Goal: Task Accomplishment & Management: Manage account settings

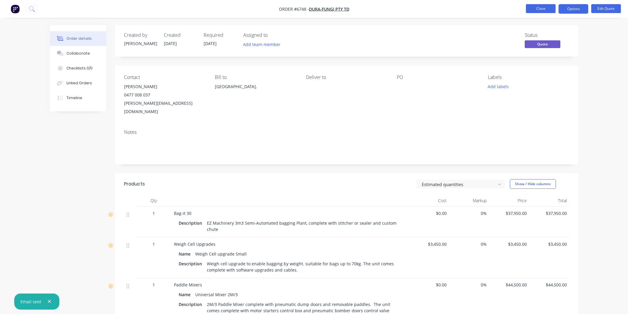
scroll to position [33, 0]
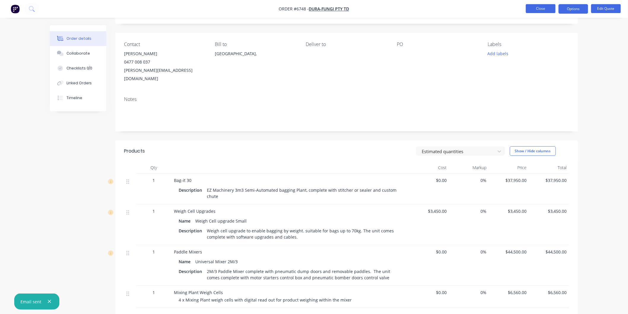
click at [537, 7] on button "Close" at bounding box center [541, 8] width 30 height 9
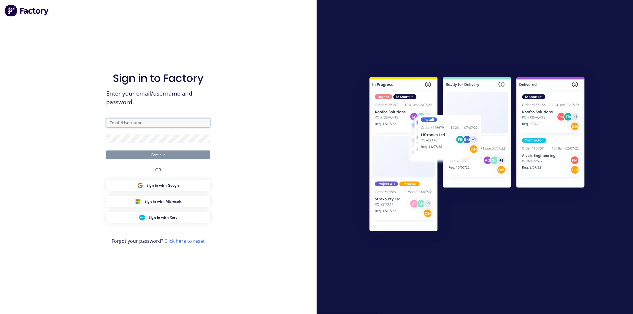
click at [130, 123] on input "text" at bounding box center [158, 122] width 104 height 9
type input "[PERSON_NAME][EMAIL_ADDRESS][DOMAIN_NAME]"
click at [106, 150] on button "Continue" at bounding box center [158, 154] width 104 height 9
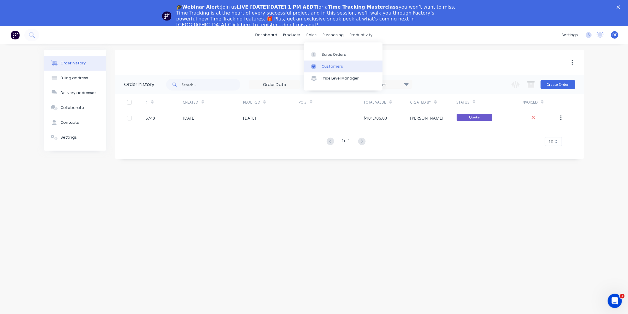
click at [323, 67] on div "Customers" at bounding box center [332, 66] width 21 height 5
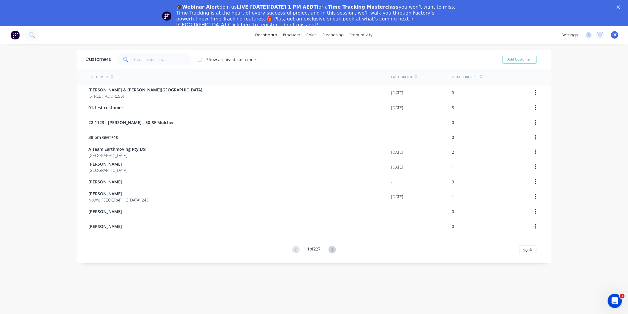
click at [620, 6] on polygon "Close" at bounding box center [618, 7] width 4 height 4
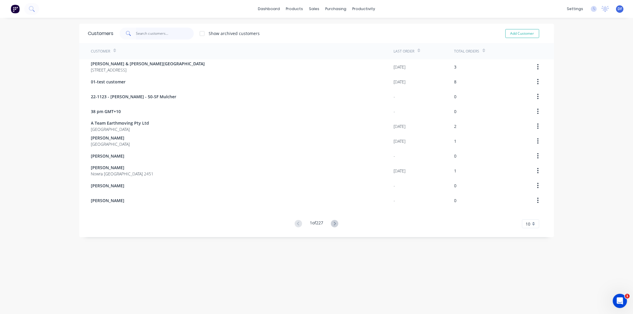
click at [140, 31] on input "text" at bounding box center [165, 34] width 58 height 12
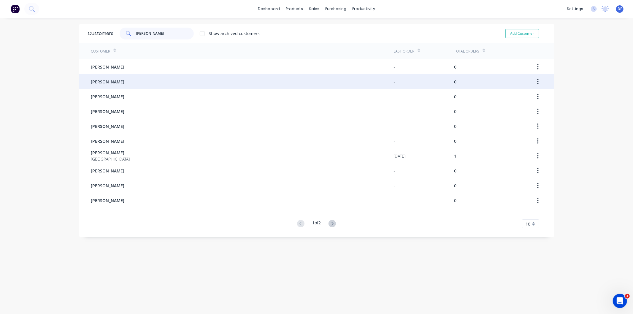
type input "[PERSON_NAME]"
click at [116, 83] on div "[PERSON_NAME]" at bounding box center [242, 81] width 303 height 15
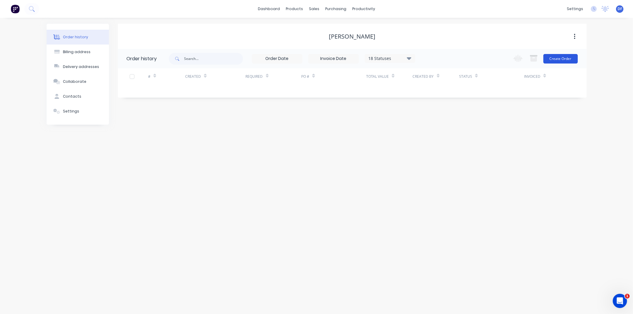
click at [561, 61] on button "Create Order" at bounding box center [560, 58] width 34 height 9
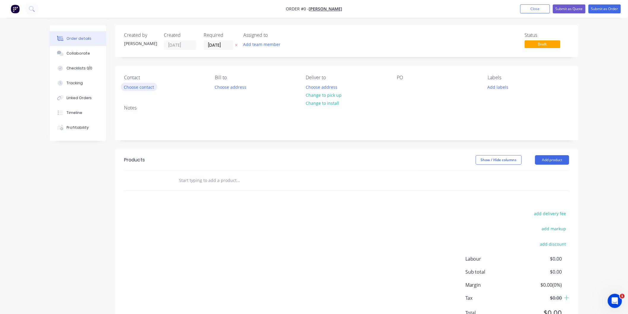
click at [145, 88] on button "Choose contact" at bounding box center [139, 87] width 36 height 8
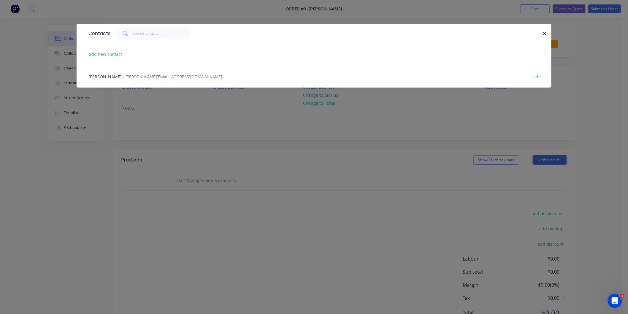
click at [131, 76] on span "- [PERSON_NAME][EMAIL_ADDRESS][DOMAIN_NAME] -" at bounding box center [174, 77] width 102 height 6
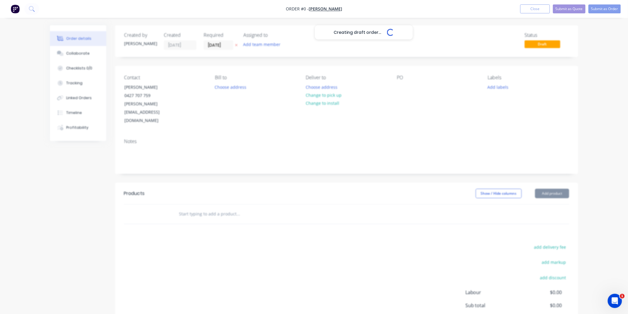
drag, startPoint x: 131, startPoint y: 76, endPoint x: 139, endPoint y: 76, distance: 7.4
click at [190, 208] on input "text" at bounding box center [238, 214] width 119 height 12
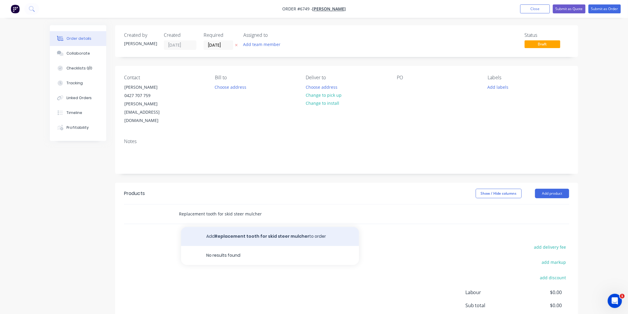
type input "Replacement tooth for skid steer mulcher"
click at [253, 227] on button "Add Replacement tooth for skid steer mulcher to order" at bounding box center [270, 236] width 178 height 19
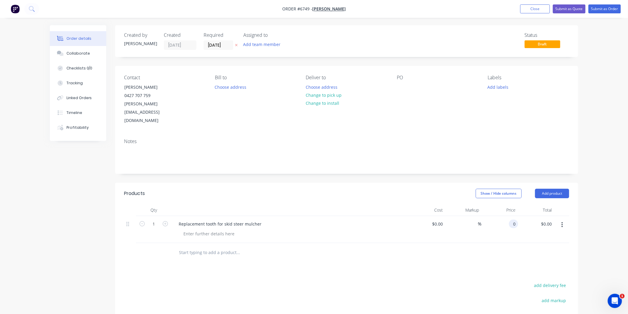
click at [513, 219] on input "0" at bounding box center [514, 223] width 7 height 9
type input "$85.00"
click at [214, 246] on input "text" at bounding box center [238, 252] width 119 height 12
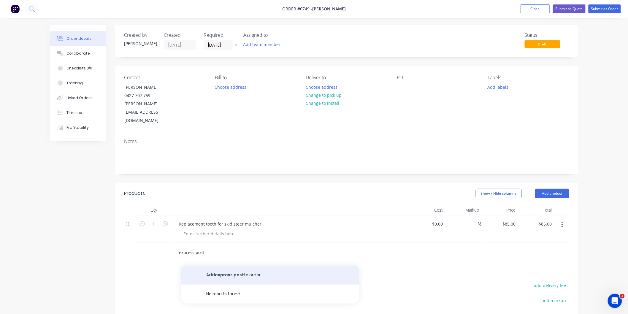
type input "express post"
click at [236, 265] on button "Add express post to order" at bounding box center [270, 274] width 178 height 19
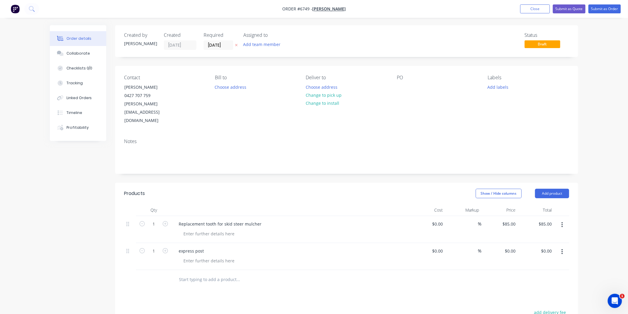
click at [191, 243] on div "express post" at bounding box center [289, 256] width 237 height 27
click at [192, 256] on div at bounding box center [209, 260] width 61 height 9
click at [514, 246] on input "0" at bounding box center [514, 250] width 7 height 9
type input "$35.00"
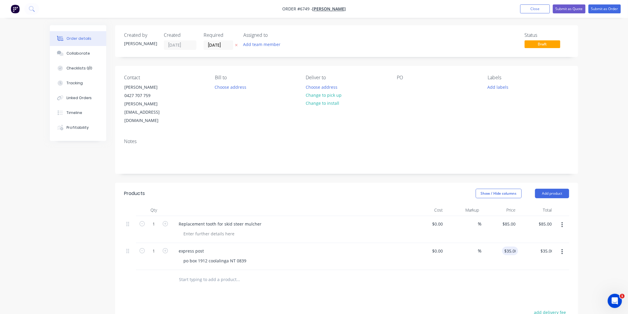
click at [469, 243] on div "%" at bounding box center [463, 256] width 36 height 27
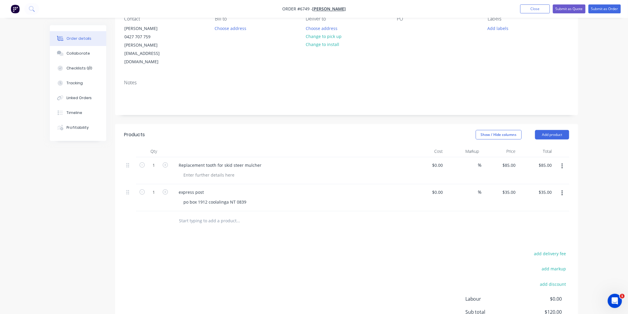
scroll to position [66, 0]
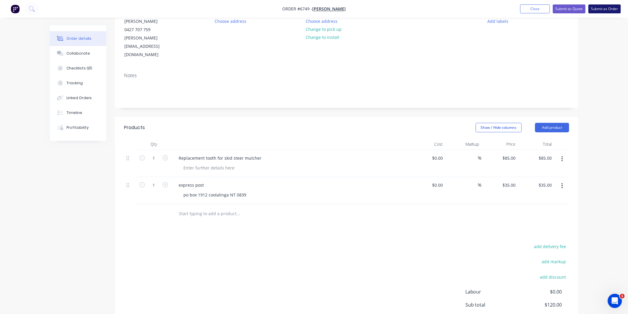
click at [602, 7] on button "Submit as Order" at bounding box center [604, 8] width 32 height 9
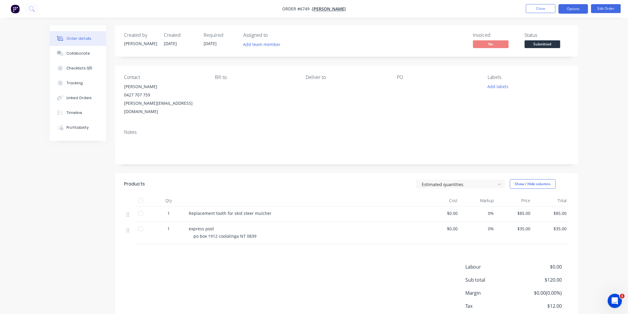
click at [573, 8] on button "Options" at bounding box center [573, 8] width 30 height 9
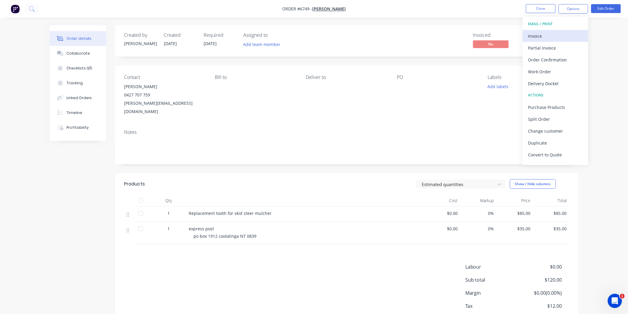
click at [539, 37] on div "Invoice" at bounding box center [555, 36] width 55 height 9
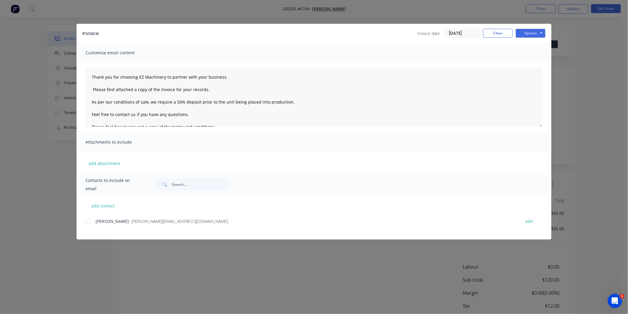
click at [85, 221] on div at bounding box center [88, 221] width 12 height 12
click at [93, 73] on textarea "Thank you for choosing EZ Machinery to partner with your business. Please find …" at bounding box center [313, 97] width 457 height 59
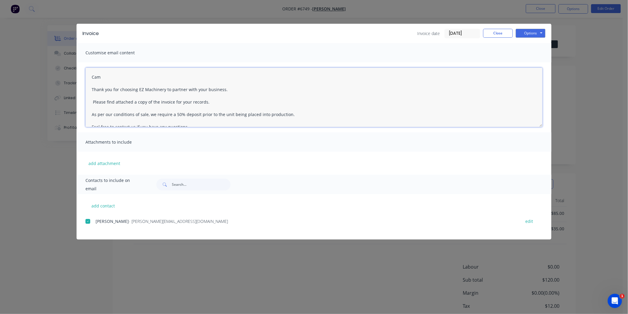
drag, startPoint x: 289, startPoint y: 114, endPoint x: 88, endPoint y: 113, distance: 200.5
click at [88, 113] on textarea "Cam Thank you for choosing EZ Machinery to partner with your business. Please f…" at bounding box center [313, 97] width 457 height 59
type textarea "Cam Thank you for choosing EZ Machinery to partner with your business. Please f…"
click at [529, 31] on button "Options" at bounding box center [530, 33] width 30 height 9
click at [529, 62] on button "Email" at bounding box center [534, 63] width 38 height 10
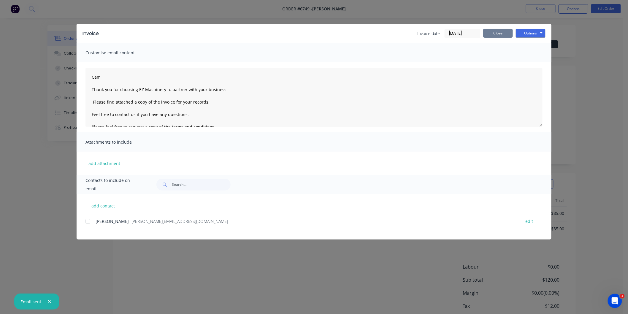
click at [500, 32] on button "Close" at bounding box center [498, 33] width 30 height 9
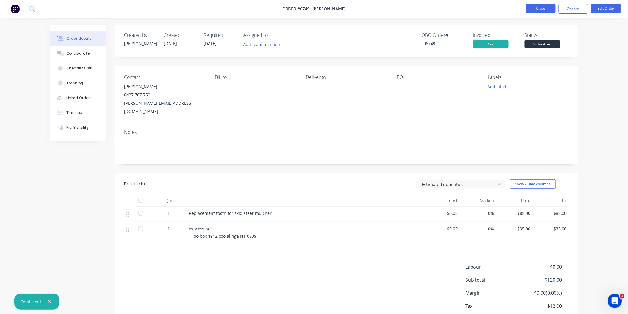
click at [540, 7] on button "Close" at bounding box center [541, 8] width 30 height 9
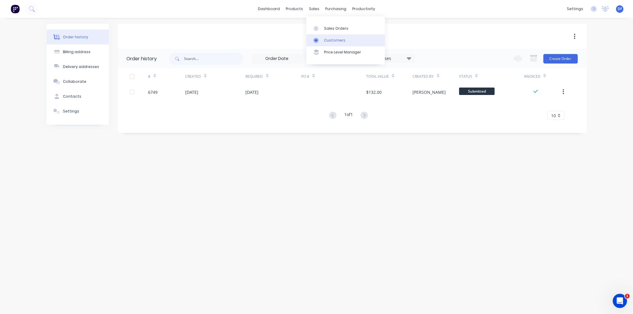
click at [330, 40] on div "Customers" at bounding box center [334, 40] width 21 height 5
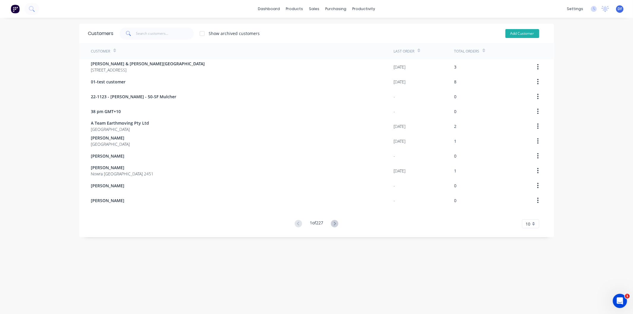
click at [518, 32] on button "Add Customer" at bounding box center [522, 33] width 34 height 9
select select "AU"
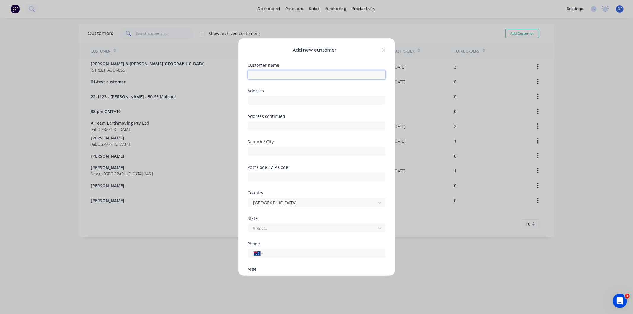
click at [262, 76] on input "text" at bounding box center [317, 74] width 138 height 9
click at [284, 86] on div "Customer name [PERSON_NAME]" at bounding box center [317, 76] width 138 height 26
click at [270, 74] on input "[PERSON_NAME]" at bounding box center [317, 74] width 138 height 9
click at [294, 75] on input "[PERSON_NAME]" at bounding box center [317, 74] width 138 height 9
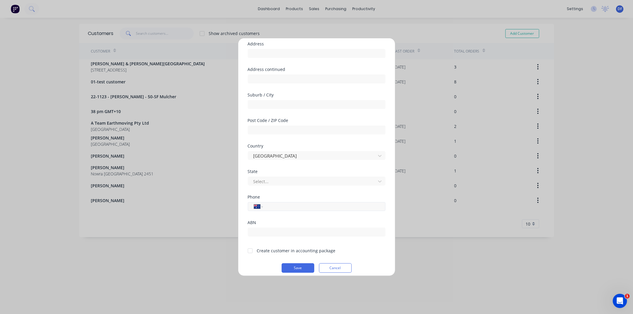
scroll to position [52, 0]
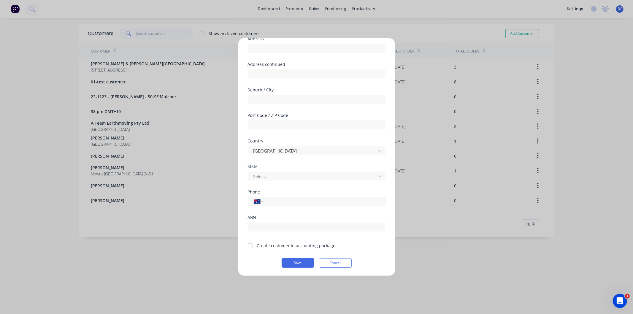
type input "[PERSON_NAME] Pty Ltd"
click at [276, 200] on input "tel" at bounding box center [323, 201] width 112 height 7
paste input "6421940979"
type input "6421940979"
click at [250, 245] on div at bounding box center [250, 246] width 12 height 12
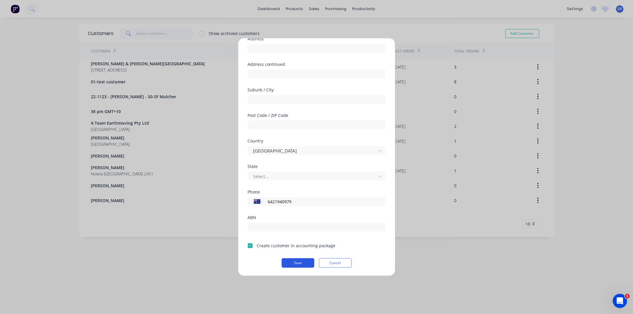
click at [295, 260] on button "Save" at bounding box center [297, 262] width 33 height 9
click at [261, 203] on select "International [GEOGRAPHIC_DATA] [GEOGRAPHIC_DATA] [GEOGRAPHIC_DATA] [GEOGRAPHIC…" at bounding box center [258, 201] width 9 height 8
select select "NZ"
click at [254, 197] on select "International [GEOGRAPHIC_DATA] [GEOGRAPHIC_DATA] [GEOGRAPHIC_DATA] [GEOGRAPHIC…" at bounding box center [258, 201] width 9 height 8
type input "64 21 940 979"
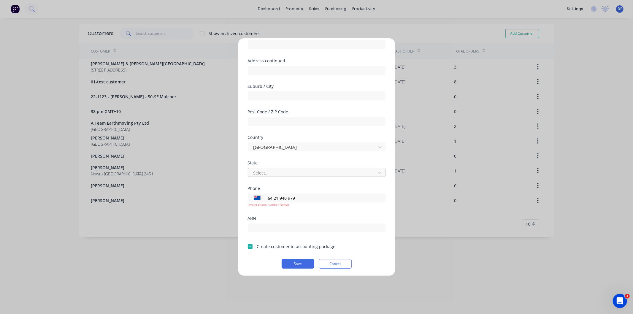
scroll to position [56, 0]
click at [286, 261] on button "Save" at bounding box center [297, 262] width 33 height 9
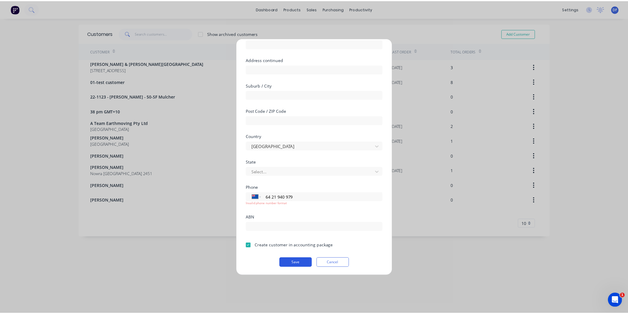
scroll to position [52, 0]
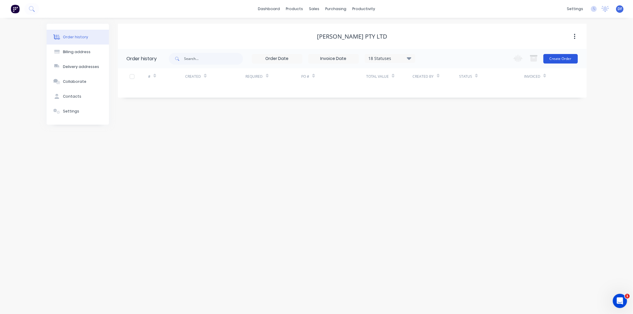
click at [561, 57] on button "Create Order" at bounding box center [560, 58] width 34 height 9
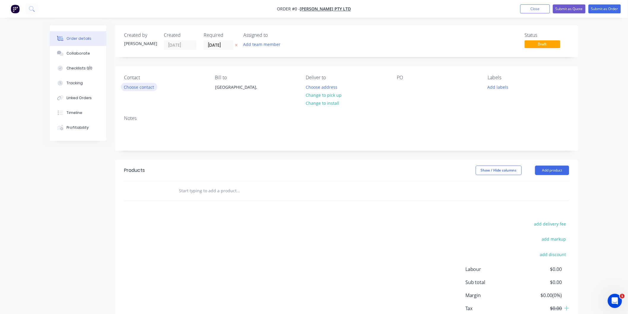
click at [153, 88] on button "Choose contact" at bounding box center [139, 87] width 36 height 8
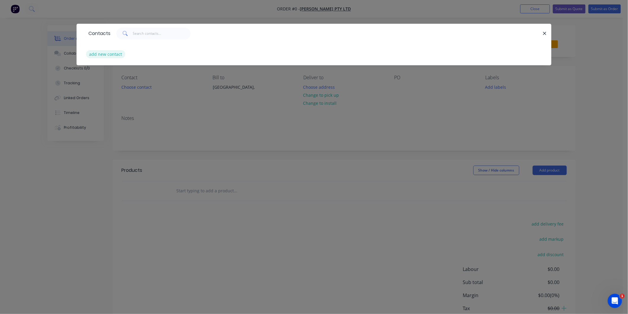
click at [111, 54] on button "add new contact" at bounding box center [105, 54] width 39 height 8
select select "AU"
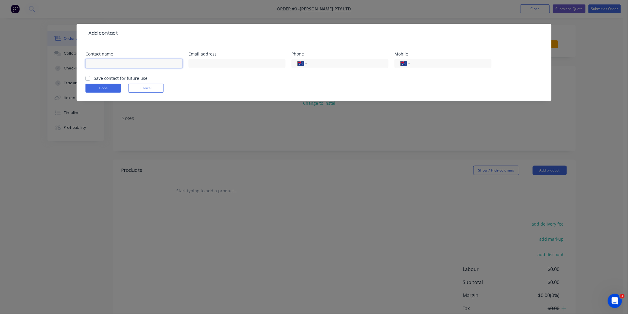
click at [111, 61] on input "text" at bounding box center [133, 63] width 97 height 9
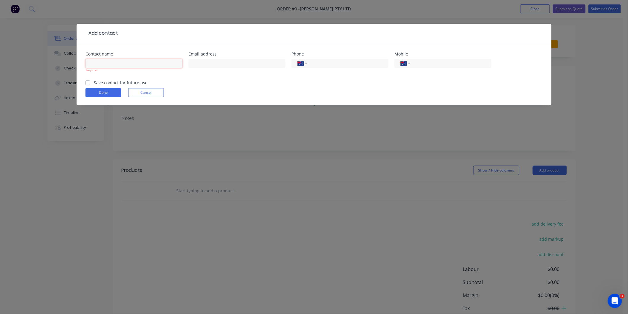
paste input "[PERSON_NAME]"
type input "[PERSON_NAME]"
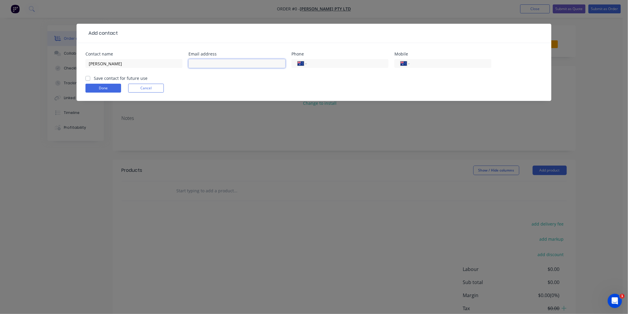
click at [205, 64] on input "text" at bounding box center [236, 63] width 97 height 9
click at [432, 65] on input "tel" at bounding box center [449, 63] width 71 height 7
click at [351, 63] on input "tel" at bounding box center [346, 63] width 71 height 7
paste input "6421940979"
type input "6421940979"
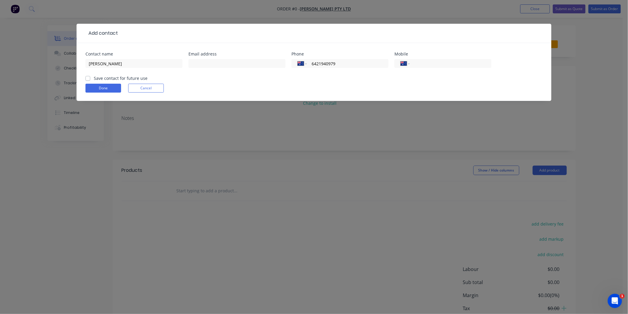
click at [256, 75] on form "Contact name [PERSON_NAME] Email address Phone International [GEOGRAPHIC_DATA] …" at bounding box center [313, 76] width 457 height 49
click at [214, 61] on input "text" at bounding box center [236, 63] width 97 height 9
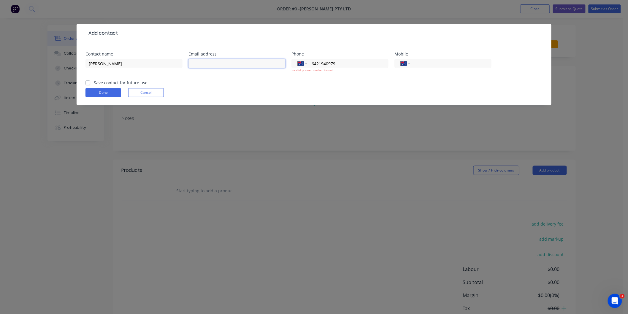
paste input "[PERSON_NAME][EMAIL_ADDRESS][DOMAIN_NAME]"
type input "[PERSON_NAME][EMAIL_ADDRESS][DOMAIN_NAME]"
click at [330, 64] on input "6421940979" at bounding box center [346, 63] width 71 height 7
click at [94, 82] on label "Save contact for future use" at bounding box center [121, 82] width 54 height 6
click at [90, 82] on input "Save contact for future use" at bounding box center [87, 82] width 5 height 6
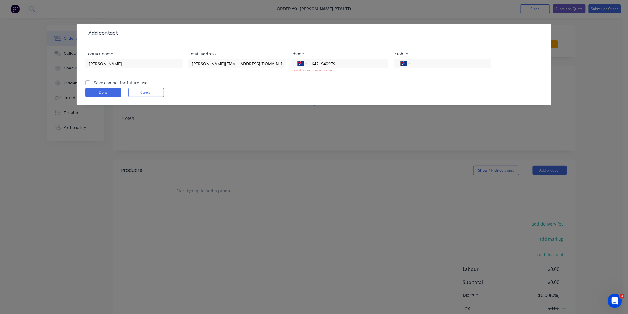
checkbox input "true"
click at [99, 93] on button "Done" at bounding box center [103, 92] width 36 height 9
click at [304, 63] on select "International [GEOGRAPHIC_DATA] [GEOGRAPHIC_DATA] [GEOGRAPHIC_DATA] [GEOGRAPHIC…" at bounding box center [301, 63] width 9 height 8
select select "NZ"
click at [297, 59] on select "International [GEOGRAPHIC_DATA] [GEOGRAPHIC_DATA] [GEOGRAPHIC_DATA] [GEOGRAPHIC…" at bounding box center [301, 63] width 9 height 8
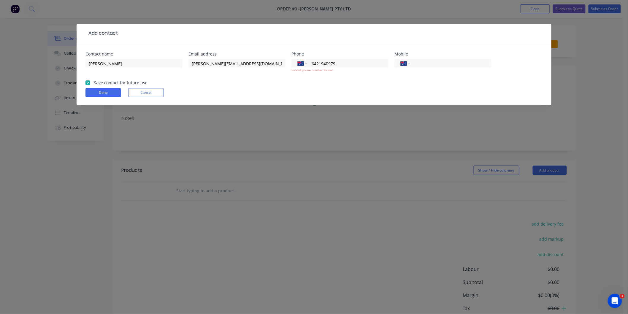
type input "64 21 940 979"
click at [108, 91] on button "Done" at bounding box center [103, 92] width 36 height 9
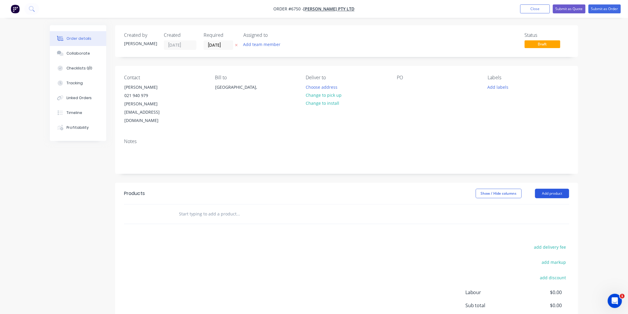
click at [549, 189] on button "Add product" at bounding box center [552, 193] width 34 height 9
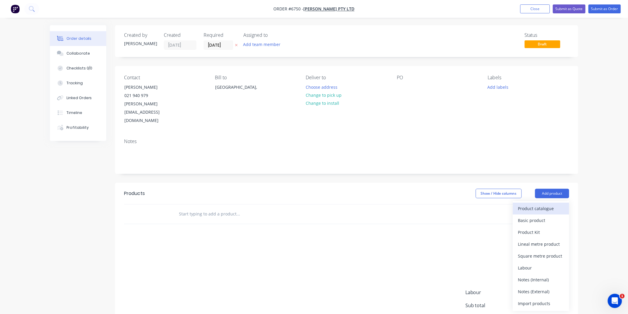
click at [532, 204] on div "Product catalogue" at bounding box center [541, 208] width 46 height 9
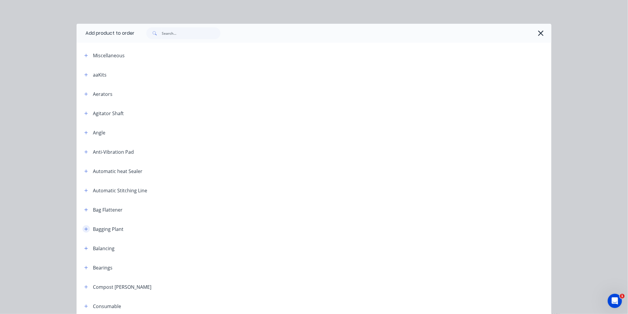
click at [86, 227] on button "button" at bounding box center [85, 228] width 7 height 7
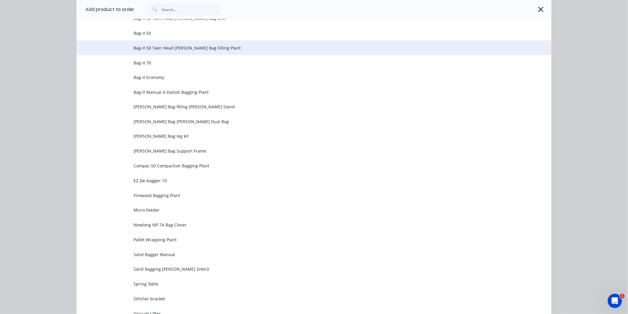
scroll to position [395, 0]
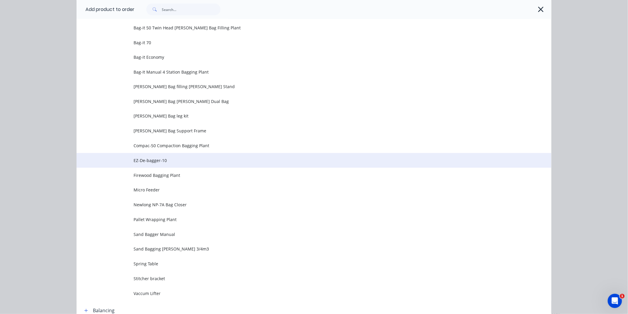
click at [151, 159] on span "EZ-De-bagger-10" at bounding box center [300, 160] width 334 height 6
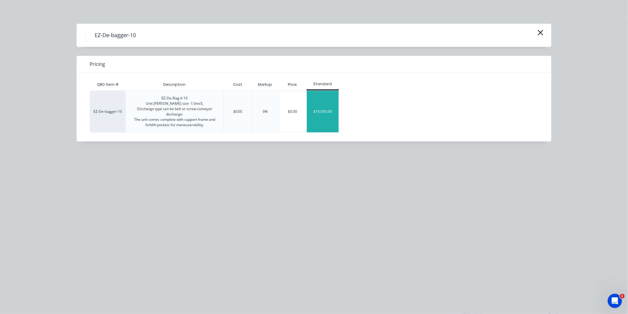
click at [324, 111] on div "$19,000.00" at bounding box center [323, 112] width 32 height 42
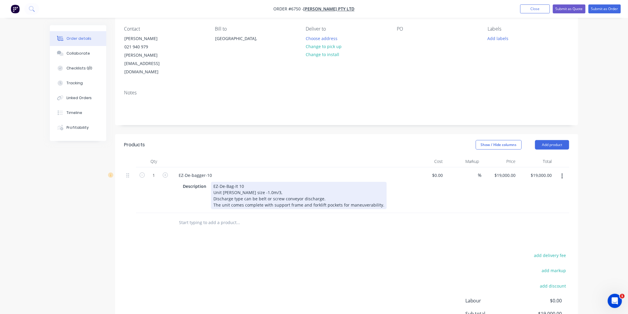
scroll to position [66, 0]
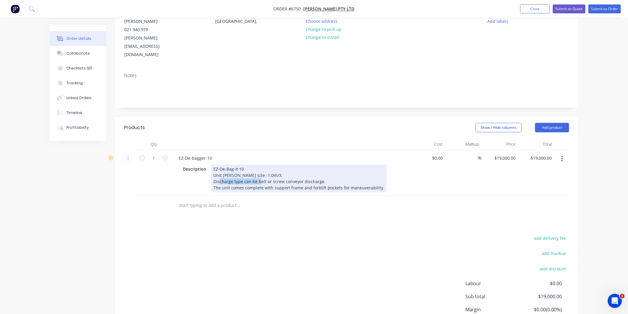
drag, startPoint x: 270, startPoint y: 164, endPoint x: 233, endPoint y: 164, distance: 36.8
click at [233, 165] on div "EZ-De-Bag-It 10 Unit [PERSON_NAME] size -1.0m/3, Discharge type can be belt or …" at bounding box center [299, 178] width 176 height 27
drag, startPoint x: 284, startPoint y: 163, endPoint x: 265, endPoint y: 163, distance: 19.6
click at [265, 165] on div "EZ-De-Bag-It 10 Unit [PERSON_NAME] size -1.0m/3, Discharge screw conveyor disch…" at bounding box center [299, 178] width 176 height 27
click at [378, 170] on div "EZ-De-Bag-It 10 Unit [PERSON_NAME] size -1.0m/3, Discharge screw conveyor The u…" at bounding box center [299, 178] width 176 height 27
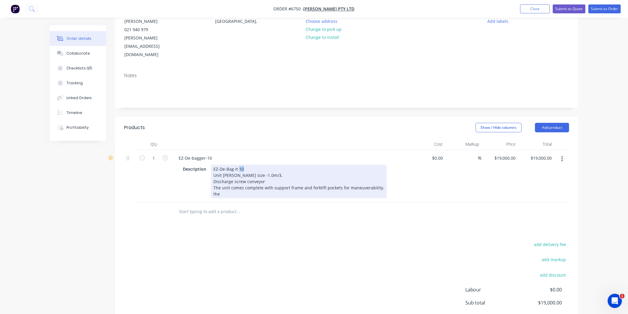
drag, startPoint x: 242, startPoint y: 152, endPoint x: 238, endPoint y: 151, distance: 3.9
click at [238, 165] on div "EZ-De-Bag-It 10 Unit [PERSON_NAME] size -1.0m/3, Discharge screw conveyor The u…" at bounding box center [299, 182] width 176 height 34
drag, startPoint x: 265, startPoint y: 158, endPoint x: 249, endPoint y: 157, distance: 15.5
click at [248, 165] on div "EZ-De-Bag-It 500L Unit [PERSON_NAME] size -1.0m/3, Discharge screw conveyor The…" at bounding box center [299, 182] width 176 height 34
click at [222, 176] on div "EZ-De-Bag-It 500L Unit [PERSON_NAME] size -500L Discharge screw conveyor The un…" at bounding box center [299, 182] width 176 height 34
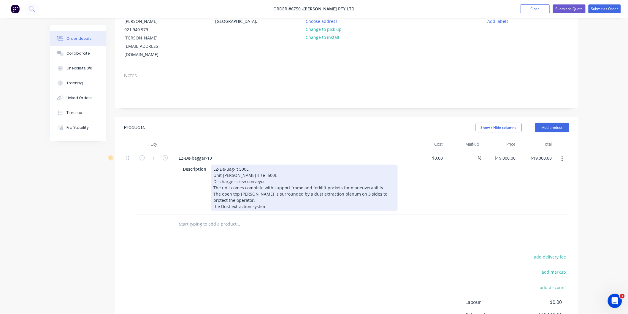
drag, startPoint x: 214, startPoint y: 189, endPoint x: 217, endPoint y: 186, distance: 4.2
click at [214, 189] on div "EZ-De-Bag-It 500L Unit [PERSON_NAME] size -500L Discharge screw conveyor The un…" at bounding box center [304, 188] width 187 height 46
click at [272, 186] on div "EZ-De-Bag-It 500L Unit [PERSON_NAME] size -500L Discharge screw conveyor The un…" at bounding box center [304, 188] width 187 height 46
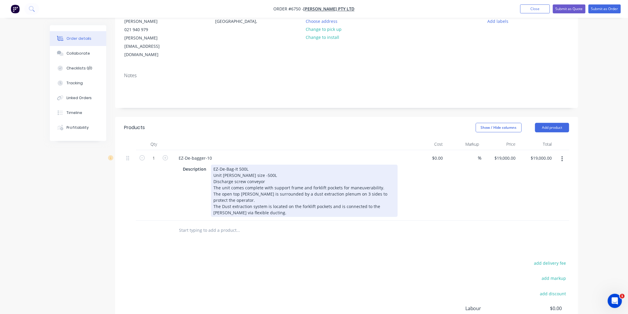
click at [237, 182] on div "EZ-De-Bag-It 500L Unit [PERSON_NAME] size -500L Discharge screw conveyor The un…" at bounding box center [304, 191] width 187 height 52
click at [233, 184] on div "EZ-De-Bag-It 500L Unit [PERSON_NAME] size -500L Discharge screw conveyor The un…" at bounding box center [304, 191] width 187 height 52
click at [257, 182] on div "EZ-De-Bag-It 500L Unit [PERSON_NAME] size -500L Discharge screw conveyor The un…" at bounding box center [304, 191] width 187 height 52
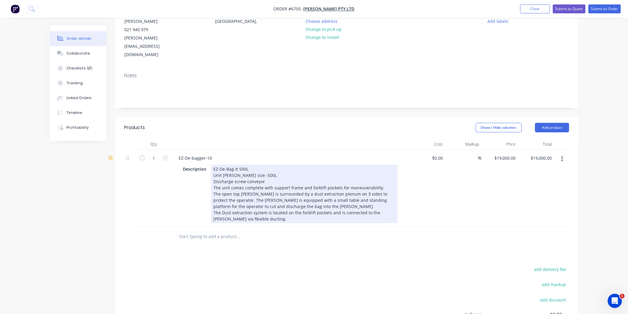
click at [259, 202] on div "EZ-De-Bag-It 500L Unit [PERSON_NAME] size -500L Discharge screw conveyor The un…" at bounding box center [304, 194] width 187 height 58
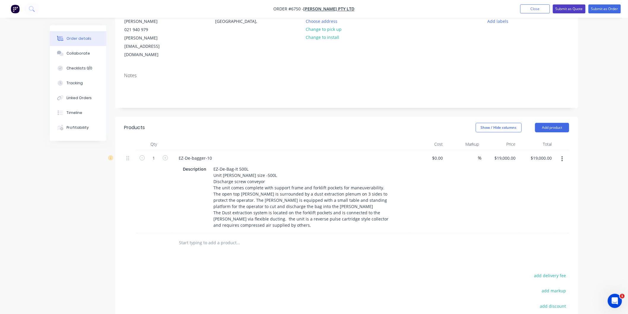
click at [567, 8] on button "Submit as Quote" at bounding box center [569, 8] width 33 height 9
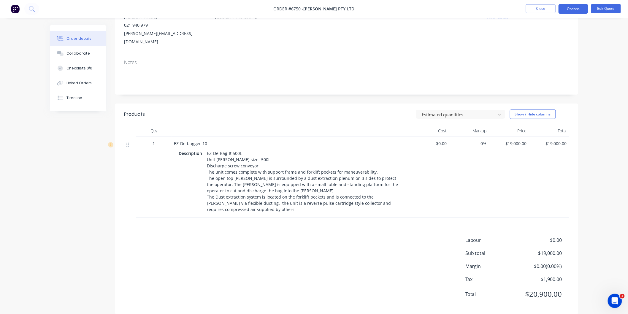
scroll to position [71, 0]
click at [512, 139] on span "$19,000.00" at bounding box center [508, 142] width 35 height 6
click at [511, 139] on span "$19,000.00" at bounding box center [508, 142] width 35 height 6
click at [524, 139] on span "$19,000.00" at bounding box center [508, 142] width 35 height 6
click at [606, 8] on button "Edit Quote" at bounding box center [606, 8] width 30 height 9
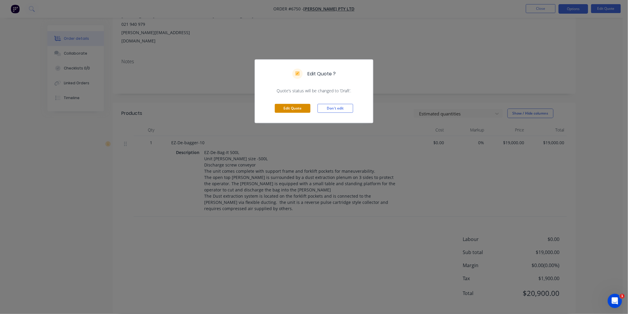
click at [291, 110] on button "Edit Quote" at bounding box center [293, 108] width 36 height 9
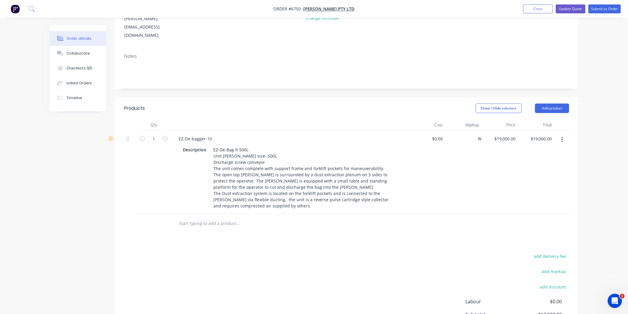
scroll to position [99, 0]
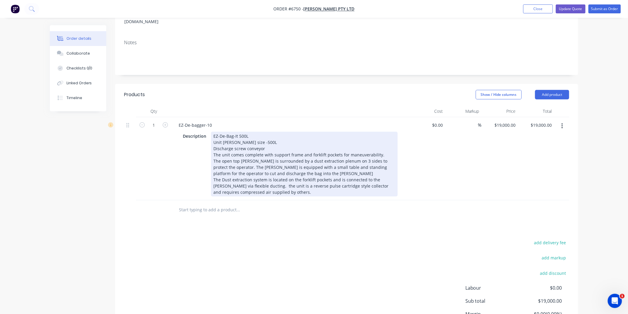
click at [288, 174] on div "EZ-De-Bag-It 500L Unit [PERSON_NAME] size -500L Discharge screw conveyor The un…" at bounding box center [304, 164] width 187 height 65
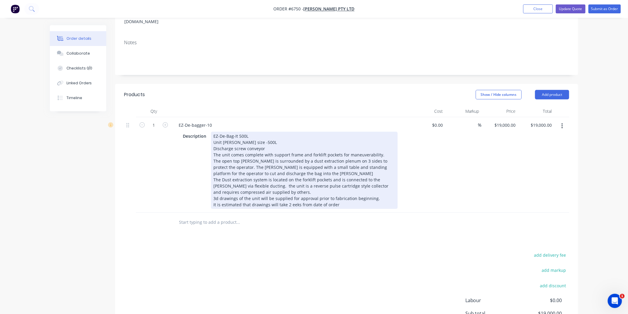
click at [289, 188] on div "EZ-De-Bag-It 500L Unit [PERSON_NAME] size -500L Discharge screw conveyor The un…" at bounding box center [304, 170] width 187 height 77
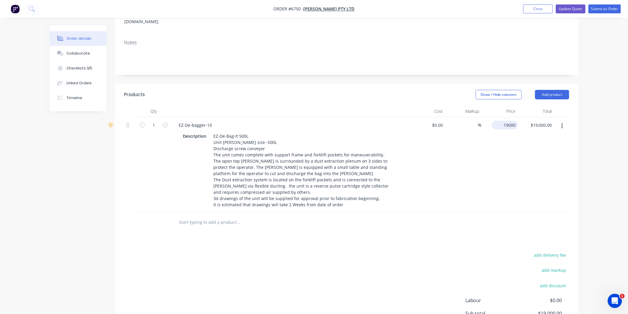
click at [501, 121] on div "19000 $19,000.00" at bounding box center [504, 125] width 26 height 9
type input "$64,675.00"
click at [474, 134] on div "%" at bounding box center [463, 165] width 36 height 96
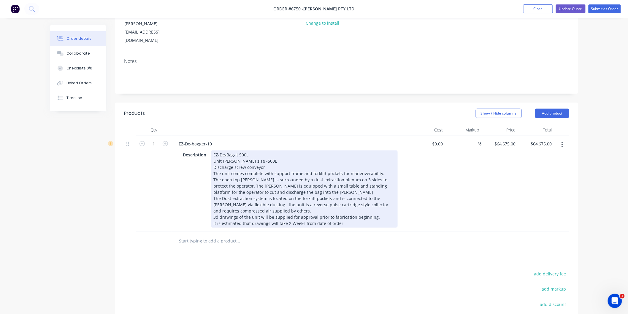
scroll to position [52, 0]
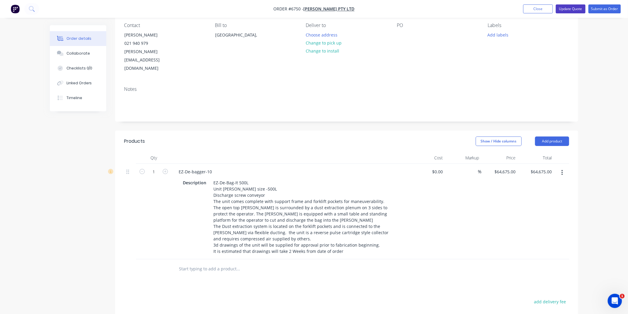
click at [570, 7] on button "Update Quote" at bounding box center [571, 8] width 30 height 9
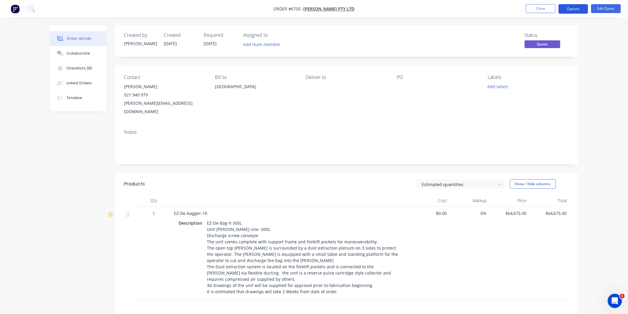
click at [571, 7] on button "Options" at bounding box center [573, 8] width 30 height 9
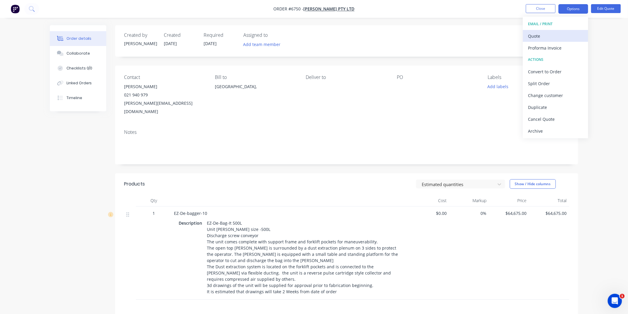
click at [537, 35] on div "Quote" at bounding box center [555, 36] width 55 height 9
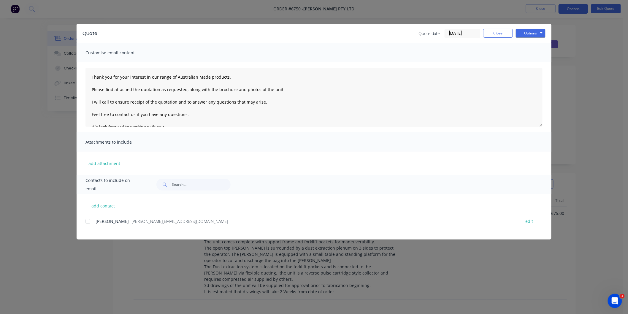
click at [89, 223] on div at bounding box center [88, 221] width 12 height 12
click at [88, 75] on textarea "Thank you for your interest in our range of Australian Made products. Please fi…" at bounding box center [313, 97] width 457 height 59
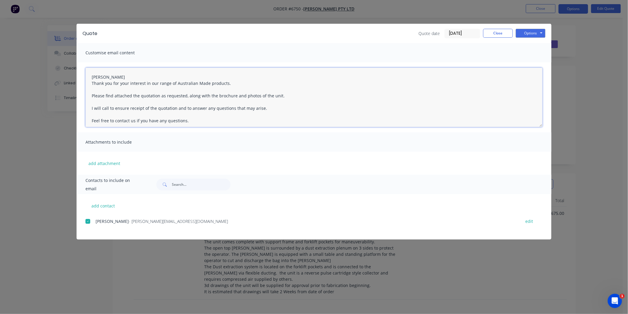
click at [233, 93] on textarea "[PERSON_NAME] Thank you for your interest in our range of Australian Made produ…" at bounding box center [313, 97] width 457 height 59
drag, startPoint x: 241, startPoint y: 94, endPoint x: 208, endPoint y: 96, distance: 33.8
click at [208, 96] on textarea "[PERSON_NAME] Thank you for your interest in our range of Australian Made produ…" at bounding box center [313, 97] width 457 height 59
drag, startPoint x: 247, startPoint y: 95, endPoint x: 240, endPoint y: 96, distance: 6.6
click at [240, 96] on textarea "[PERSON_NAME] Thank you for your interest in our range of Australian Made produ…" at bounding box center [313, 97] width 457 height 59
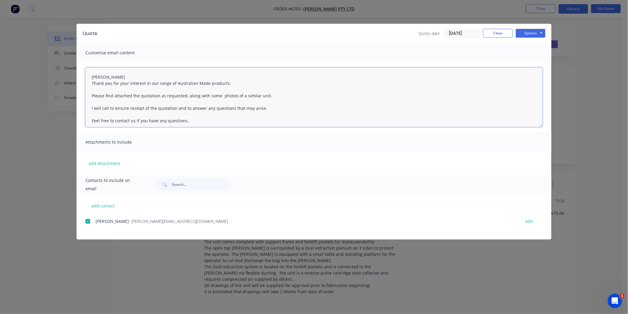
click at [268, 97] on textarea "[PERSON_NAME] Thank you for your interest in our range of Australian Made produ…" at bounding box center [313, 97] width 457 height 59
click at [155, 107] on textarea "[PERSON_NAME] Thank you for your interest in our range of Australian Made produ…" at bounding box center [313, 97] width 457 height 59
click at [156, 108] on textarea "[PERSON_NAME] Thank you for your interest in our range of Australian Made produ…" at bounding box center [313, 97] width 457 height 59
click at [395, 107] on textarea "[PERSON_NAME] Thank you for your interest in our range of Australian Made produ…" at bounding box center [313, 97] width 457 height 59
type textarea "[PERSON_NAME] Thank you for your interest in our range of Australian Made produ…"
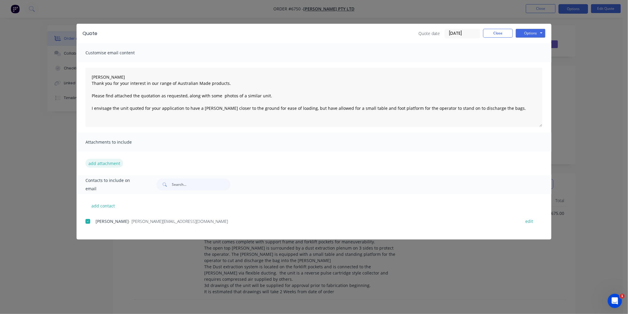
click at [108, 163] on button "add attachment" at bounding box center [104, 163] width 38 height 9
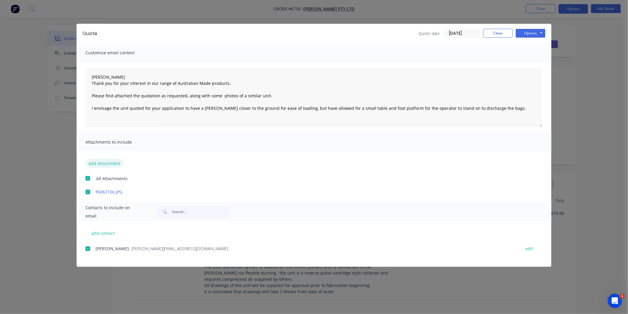
click at [99, 161] on button "add attachment" at bounding box center [104, 163] width 38 height 9
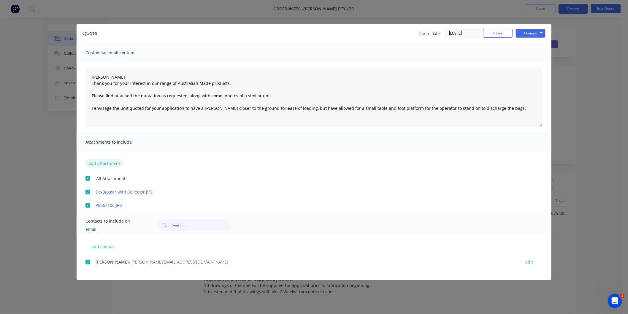
click at [103, 160] on button "add attachment" at bounding box center [104, 163] width 38 height 9
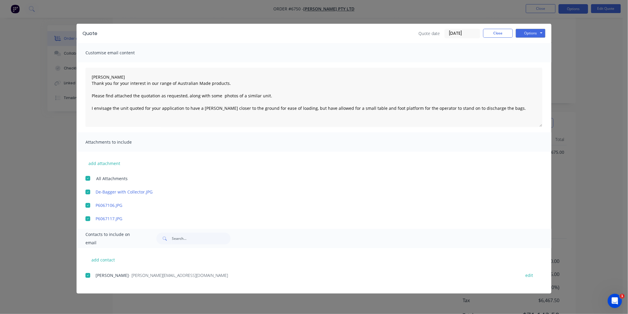
scroll to position [66, 0]
click at [530, 33] on button "Options" at bounding box center [530, 33] width 30 height 9
click at [530, 62] on button "Email" at bounding box center [534, 63] width 38 height 10
click at [496, 34] on button "Close" at bounding box center [498, 33] width 30 height 9
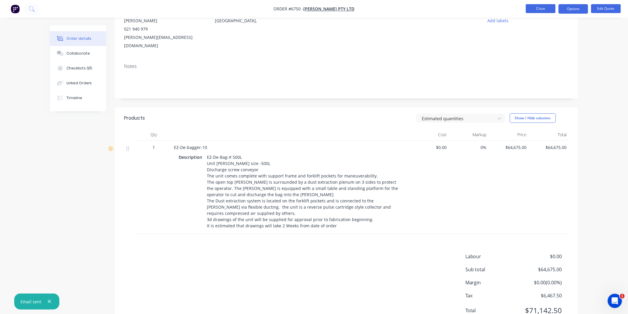
click at [536, 8] on button "Close" at bounding box center [541, 8] width 30 height 9
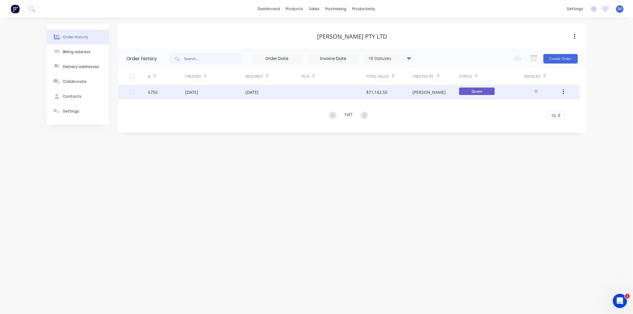
click at [190, 91] on div "[DATE]" at bounding box center [191, 92] width 13 height 6
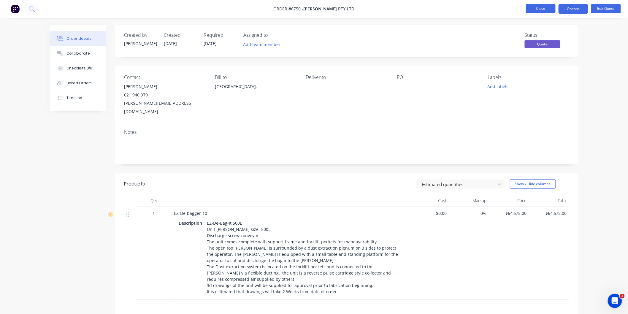
click at [540, 7] on button "Close" at bounding box center [541, 8] width 30 height 9
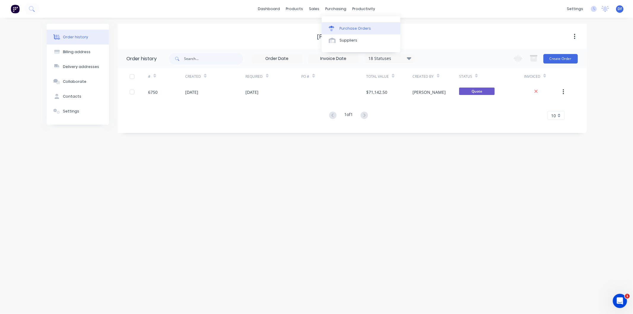
click at [345, 26] on div "Purchase Orders" at bounding box center [354, 28] width 31 height 5
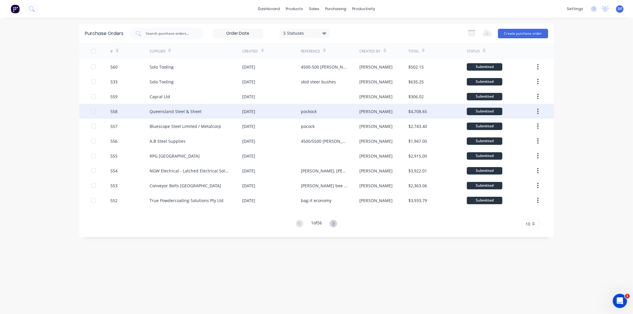
click at [187, 112] on div "Queensland Steel & Sheet" at bounding box center [175, 111] width 52 height 6
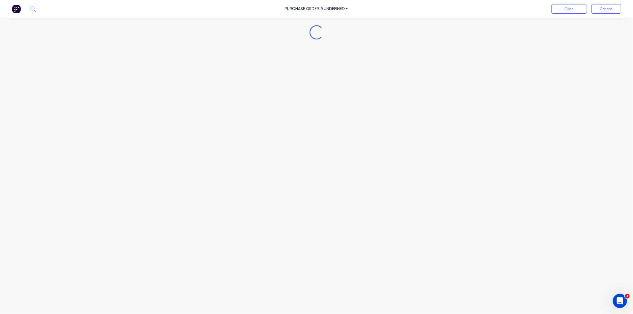
type textarea "x"
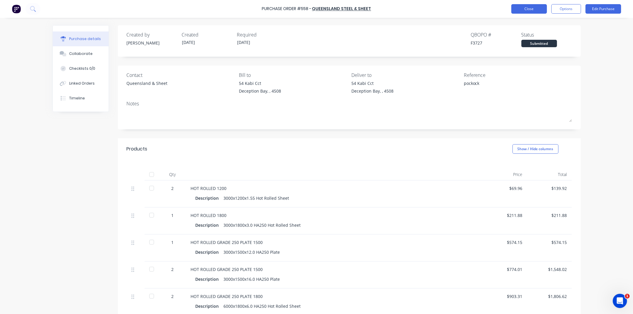
click at [535, 7] on button "Close" at bounding box center [529, 8] width 36 height 9
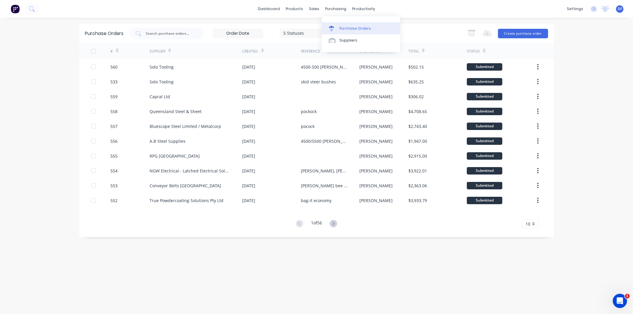
click at [351, 31] on div "Purchase Orders" at bounding box center [354, 28] width 31 height 5
click at [348, 27] on div "Purchase Orders" at bounding box center [354, 28] width 31 height 5
click at [523, 35] on button "Create purchase order" at bounding box center [523, 33] width 50 height 9
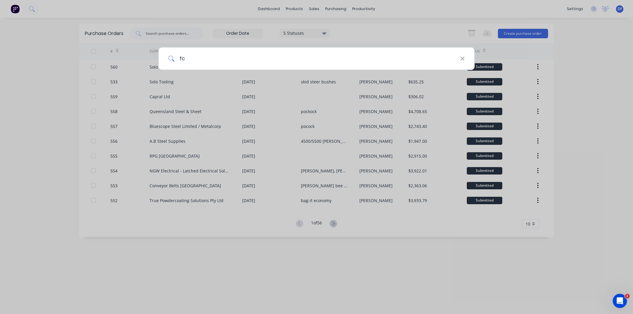
type input "fcr"
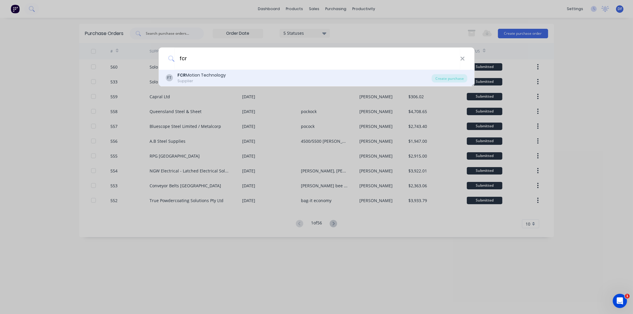
click at [217, 76] on div "FCR Motion Technology" at bounding box center [201, 75] width 48 height 6
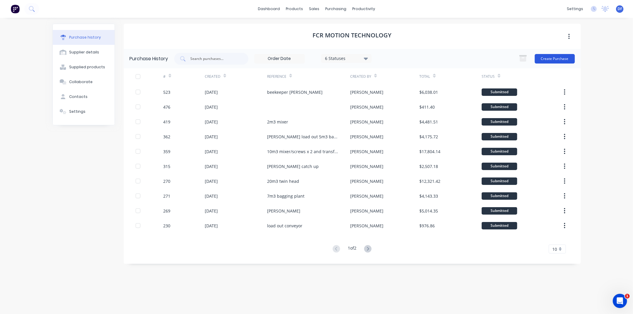
click at [551, 57] on button "Create Purchase" at bounding box center [554, 58] width 40 height 9
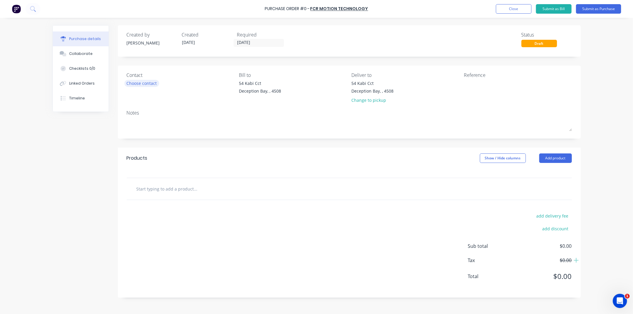
click at [135, 86] on div "Choose contact" at bounding box center [142, 83] width 30 height 6
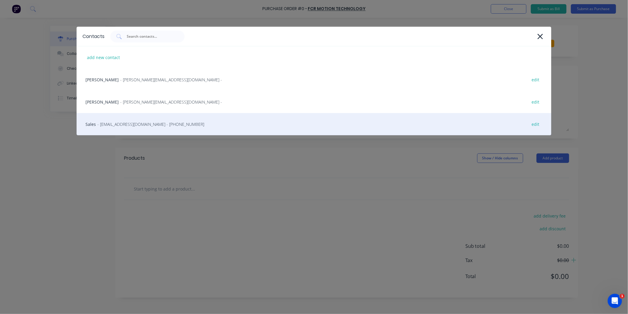
click at [126, 123] on span "- [EMAIL_ADDRESS][DOMAIN_NAME] - [PHONE_NUMBER]" at bounding box center [150, 124] width 107 height 6
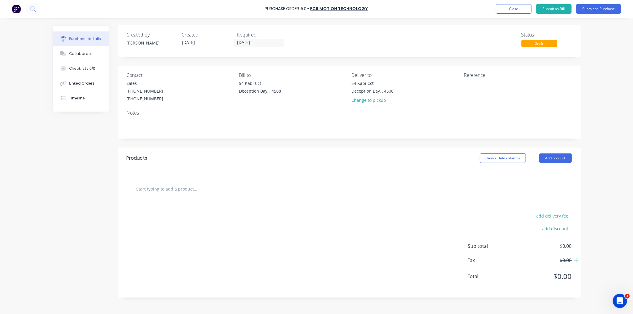
click at [184, 192] on input "text" at bounding box center [195, 189] width 119 height 12
paste input "277949"
type input "Motor gearboxs and VSD drives as per quote 277949"
click at [476, 90] on textarea at bounding box center [501, 86] width 74 height 13
type textarea "one road"
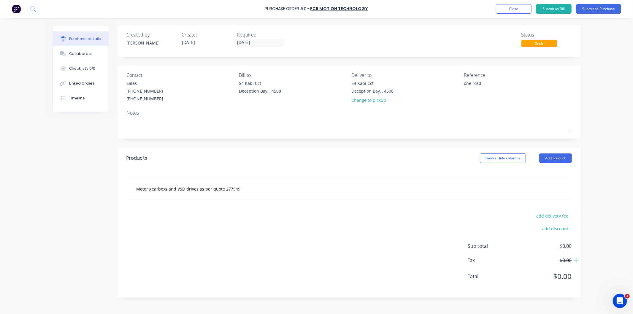
type textarea "x"
type textarea "one road"
click at [345, 191] on div "Motor gearboxs and VSD drives as per quote 277949" at bounding box center [348, 189] width 435 height 12
click at [227, 191] on input "Motor gearboxs and VSD drives as per quote 277949" at bounding box center [195, 189] width 119 height 12
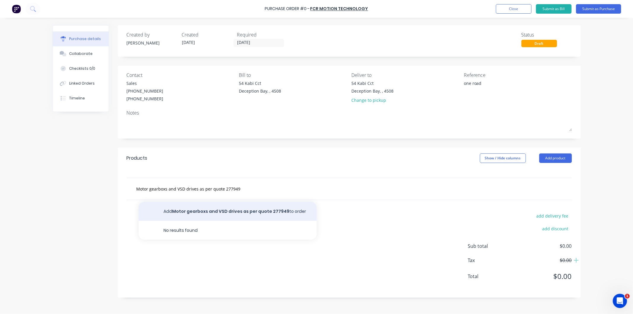
click at [220, 209] on button "Add Motor gearboxs and VSD drives as per quote 277949 to order" at bounding box center [228, 211] width 178 height 19
type textarea "x"
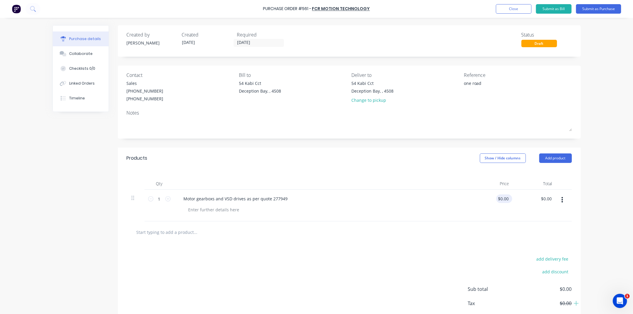
type textarea "x"
type input "0.00"
click at [503, 199] on input "0.00" at bounding box center [503, 198] width 14 height 9
type textarea "x"
type input "0.00"
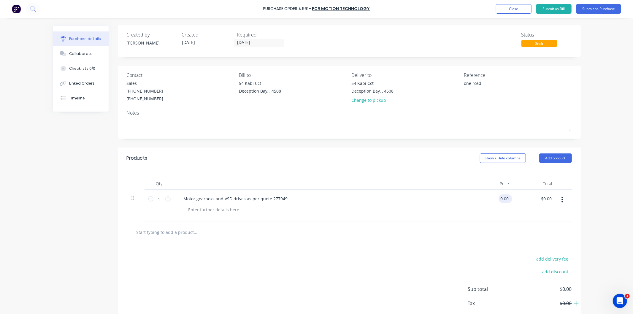
type textarea "x"
type input "$0.00"
drag, startPoint x: 508, startPoint y: 197, endPoint x: 499, endPoint y: 197, distance: 8.3
click at [499, 197] on div "$0.00 $0.00" at bounding box center [504, 198] width 16 height 9
type textarea "x"
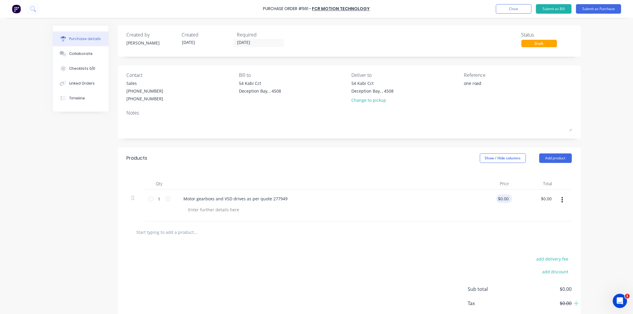
type input "0.00"
drag, startPoint x: 496, startPoint y: 199, endPoint x: 507, endPoint y: 198, distance: 11.1
click at [507, 198] on div "0.00 0.00" at bounding box center [505, 198] width 14 height 9
type textarea "x"
paste input "11,251.07"
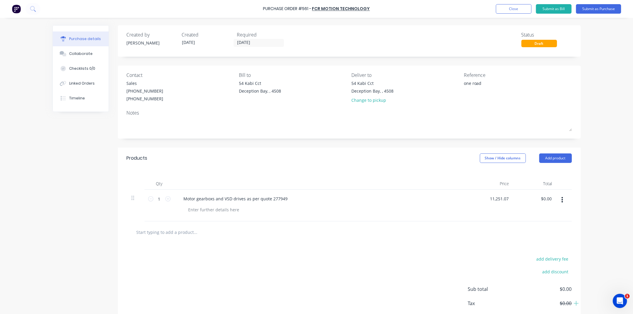
type input "11,251.07"
type textarea "x"
type input "$0.00"
click at [446, 209] on div at bounding box center [325, 209] width 282 height 9
type textarea "x"
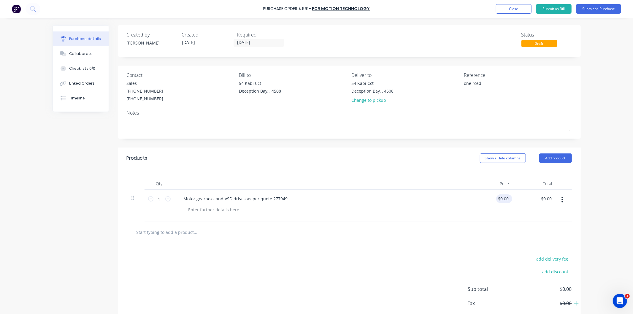
type input "0.00"
drag, startPoint x: 496, startPoint y: 198, endPoint x: 505, endPoint y: 198, distance: 8.6
click at [505, 198] on input "0.00" at bounding box center [503, 198] width 11 height 9
type textarea "x"
paste input "11,251.07"
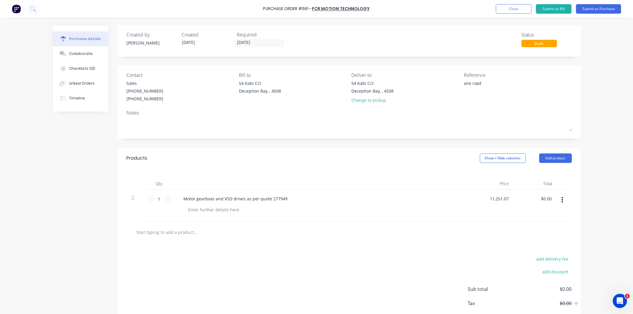
type input "11,251.07"
type textarea "x"
type input "$0.00"
click at [508, 214] on div "$0.00 11,251.07" at bounding box center [492, 206] width 43 height 32
drag, startPoint x: 494, startPoint y: 198, endPoint x: 509, endPoint y: 196, distance: 14.6
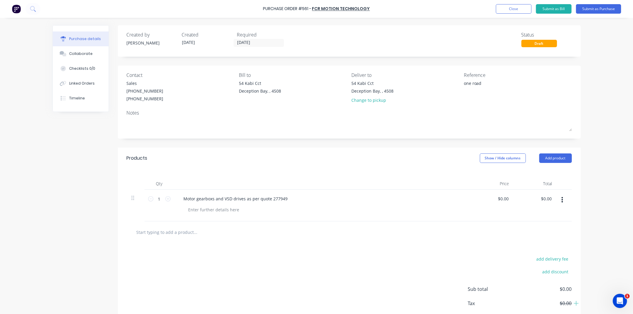
click at [509, 196] on div "$0.00 $0.00" at bounding box center [492, 206] width 43 height 32
type textarea "x"
paste input "11,251.07"
type input "11251.07"
type textarea "x"
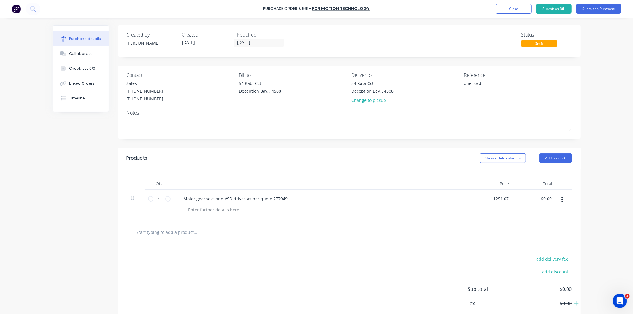
type input "$11,251.07"
click at [436, 204] on div "Motor gearboxs and VSD drives as per quote 277949" at bounding box center [322, 206] width 297 height 32
click at [594, 7] on button "Submit as Purchase" at bounding box center [598, 8] width 45 height 9
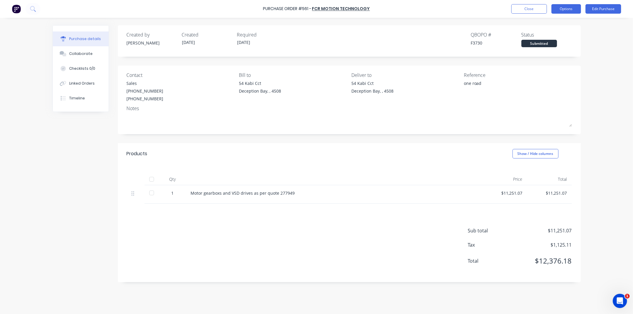
click at [569, 9] on button "Options" at bounding box center [566, 8] width 30 height 9
click at [543, 22] on div "Print / Email" at bounding box center [553, 24] width 46 height 9
click at [543, 35] on div "With pricing" at bounding box center [553, 36] width 46 height 9
type textarea "x"
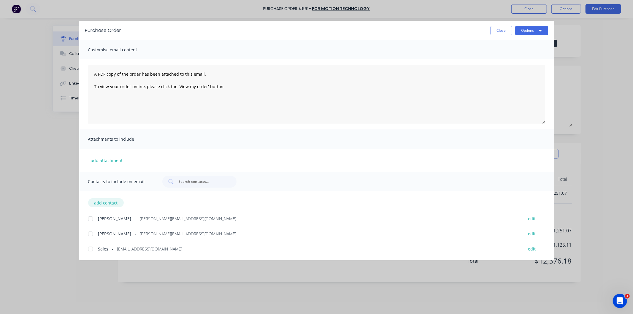
click at [100, 202] on button "add contact" at bounding box center [106, 202] width 36 height 9
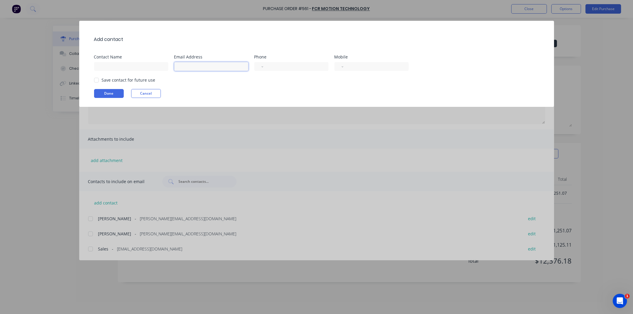
click at [197, 66] on input at bounding box center [211, 66] width 74 height 9
paste input "[PERSON_NAME][EMAIL_ADDRESS][DOMAIN_NAME]"
type input "[PERSON_NAME][EMAIL_ADDRESS][DOMAIN_NAME]"
click at [106, 69] on input at bounding box center [131, 66] width 74 height 9
type input "[PERSON_NAME]"
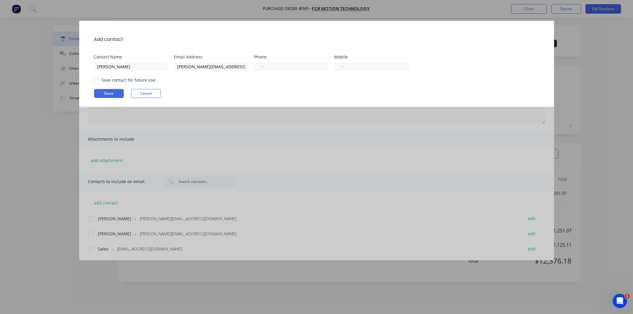
click at [191, 87] on div "Add contact Contact Name [PERSON_NAME] Email Address [PERSON_NAME][EMAIL_ADDRES…" at bounding box center [316, 64] width 475 height 86
click at [95, 78] on div at bounding box center [96, 80] width 12 height 12
click at [104, 90] on button "Done" at bounding box center [109, 93] width 30 height 9
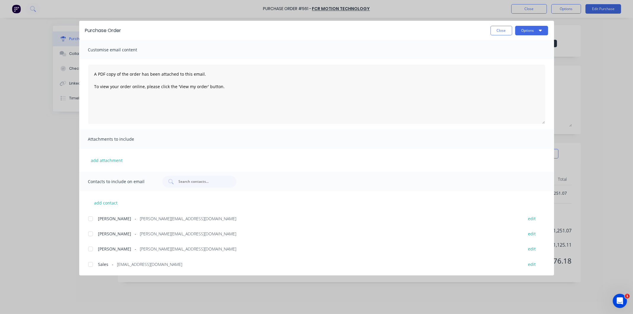
click at [91, 263] on div at bounding box center [91, 264] width 12 height 12
click at [91, 220] on div at bounding box center [91, 219] width 12 height 12
click at [527, 30] on button "Options" at bounding box center [531, 30] width 33 height 9
click at [505, 67] on div "Email" at bounding box center [520, 69] width 46 height 9
click at [502, 29] on button "Close" at bounding box center [501, 30] width 22 height 9
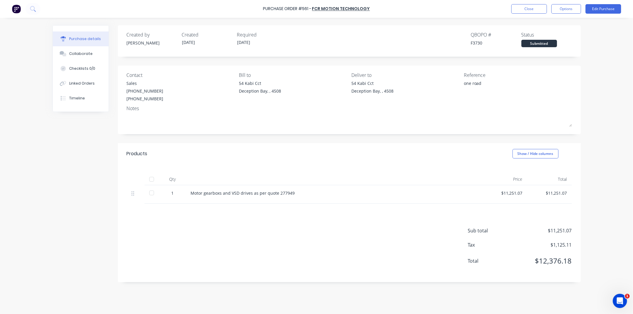
type textarea "x"
click at [533, 7] on button "Close" at bounding box center [529, 8] width 36 height 9
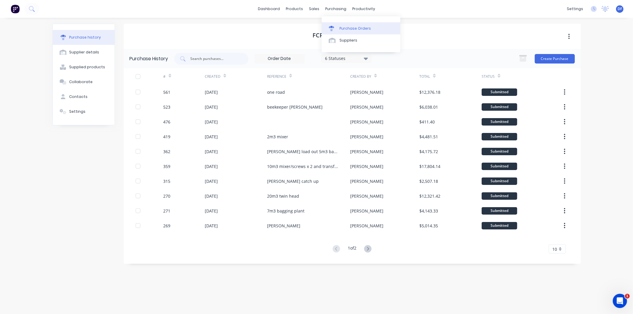
click at [350, 28] on div "Purchase Orders" at bounding box center [354, 28] width 31 height 5
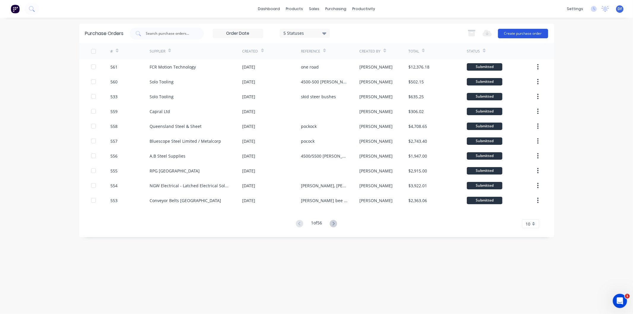
click at [524, 33] on button "Create purchase order" at bounding box center [523, 33] width 50 height 9
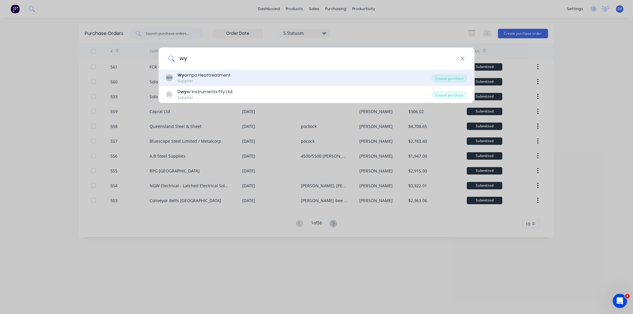
type input "wy"
click at [212, 75] on div "Wy ampa Heattreatment" at bounding box center [203, 75] width 53 height 6
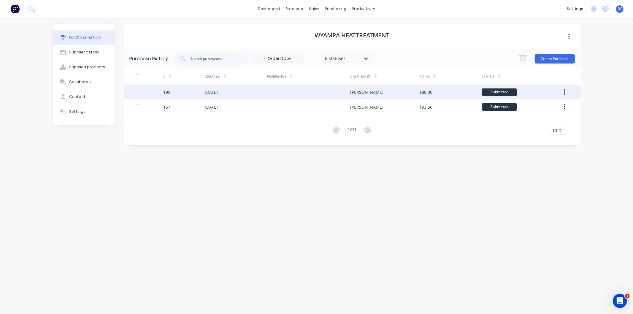
click at [214, 90] on div "[DATE]" at bounding box center [211, 92] width 13 height 6
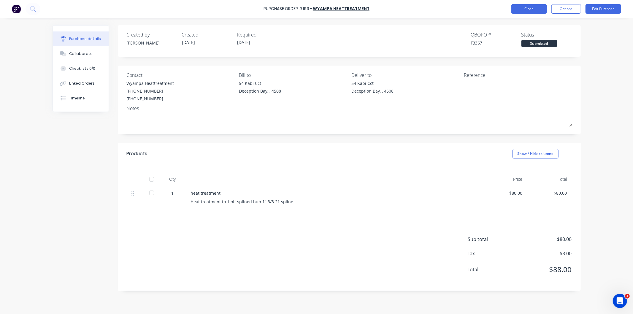
click at [526, 8] on button "Close" at bounding box center [529, 8] width 36 height 9
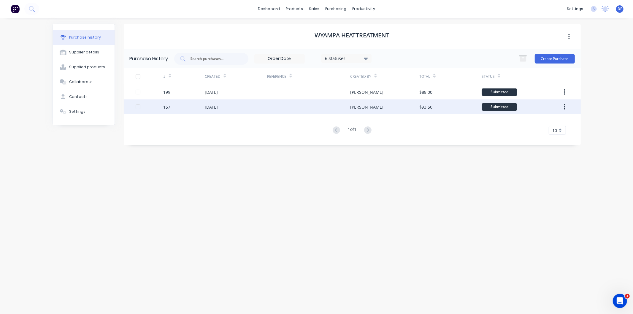
click at [218, 106] on div "[DATE]" at bounding box center [211, 107] width 13 height 6
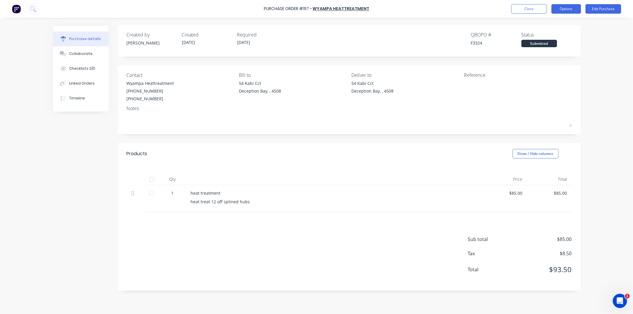
click at [569, 8] on button "Options" at bounding box center [566, 8] width 30 height 9
click at [543, 57] on div "Duplicate" at bounding box center [553, 59] width 46 height 9
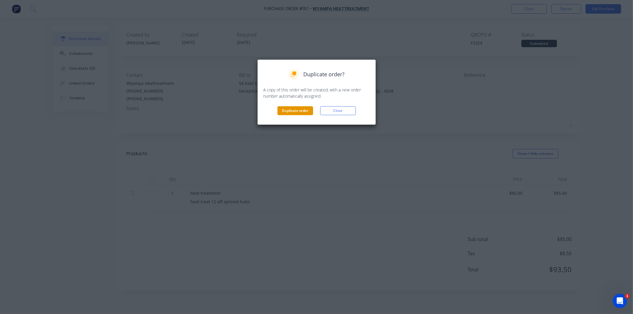
click at [297, 107] on button "Duplicate order" at bounding box center [295, 110] width 36 height 9
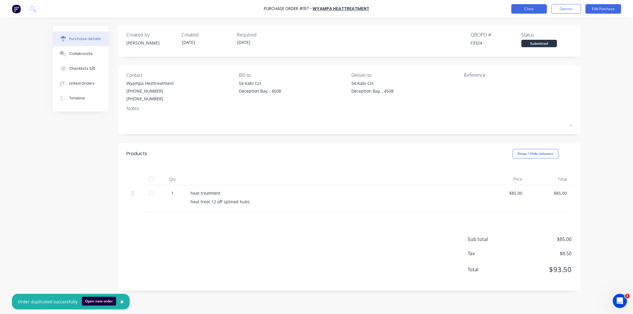
click at [530, 8] on button "Close" at bounding box center [529, 8] width 36 height 9
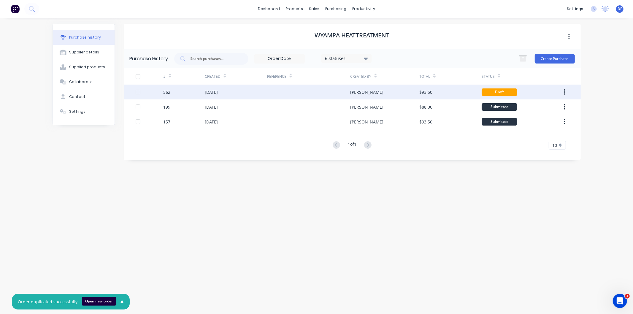
click at [218, 90] on div "[DATE]" at bounding box center [211, 92] width 13 height 6
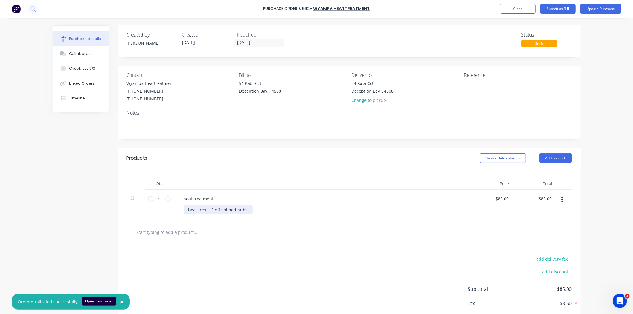
click at [210, 210] on div "heat treat 12 off splined hubs" at bounding box center [218, 209] width 69 height 9
click at [595, 9] on button "Update Purchase" at bounding box center [600, 8] width 41 height 9
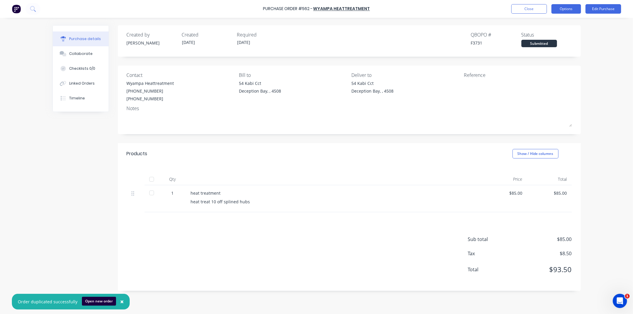
click at [570, 9] on button "Options" at bounding box center [566, 8] width 30 height 9
click at [544, 22] on div "Print / Email" at bounding box center [553, 24] width 46 height 9
click at [544, 36] on div "With pricing" at bounding box center [553, 36] width 46 height 9
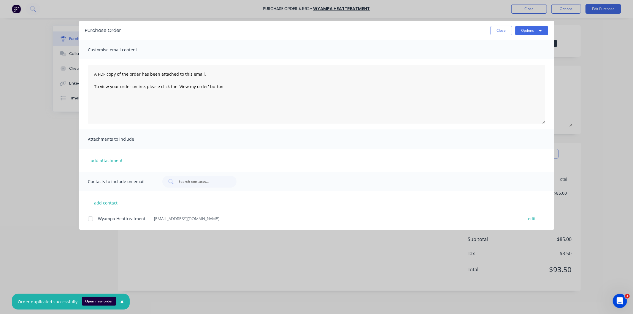
click at [90, 217] on div at bounding box center [91, 219] width 12 height 12
click at [527, 27] on button "Options" at bounding box center [531, 30] width 33 height 9
click at [503, 66] on div "Email" at bounding box center [520, 69] width 46 height 9
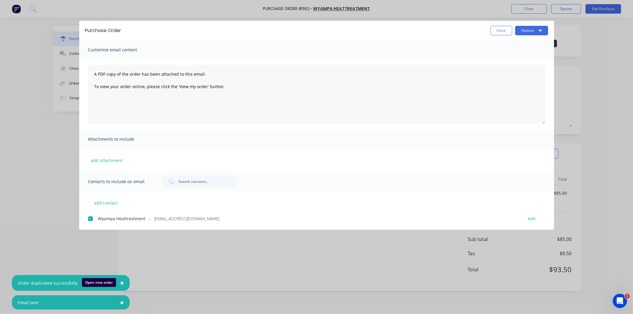
click at [496, 28] on button "Close" at bounding box center [501, 30] width 22 height 9
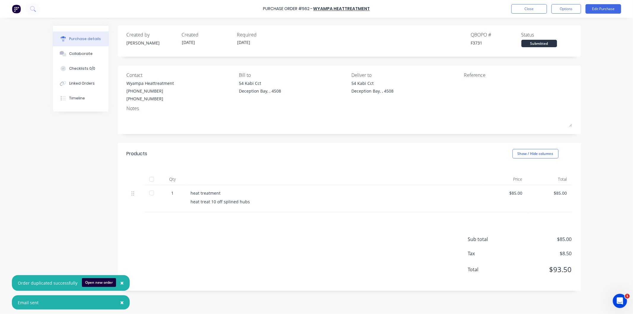
click at [120, 282] on span "×" at bounding box center [122, 282] width 4 height 8
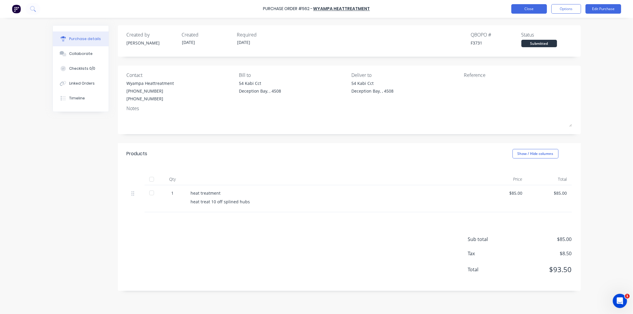
click at [530, 8] on button "Close" at bounding box center [529, 8] width 36 height 9
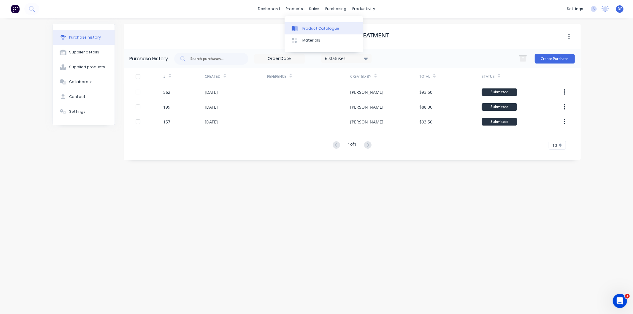
click at [313, 28] on div "Product Catalogue" at bounding box center [320, 28] width 37 height 5
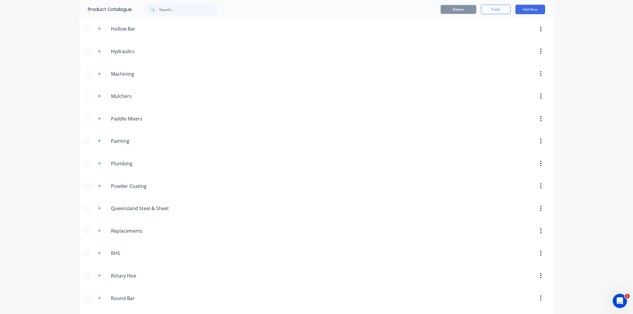
scroll to position [626, 0]
click at [122, 144] on input "Queensland Steel & Sheet" at bounding box center [146, 142] width 70 height 7
click at [98, 144] on icon "button" at bounding box center [99, 142] width 3 height 3
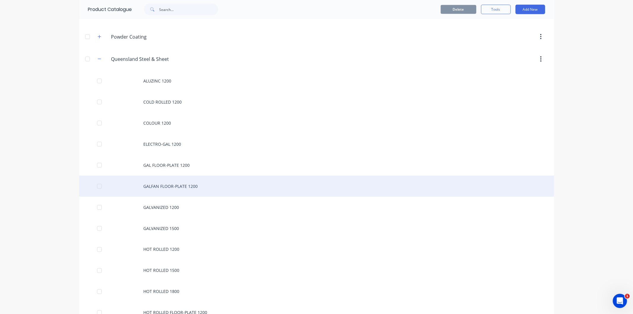
scroll to position [725, 0]
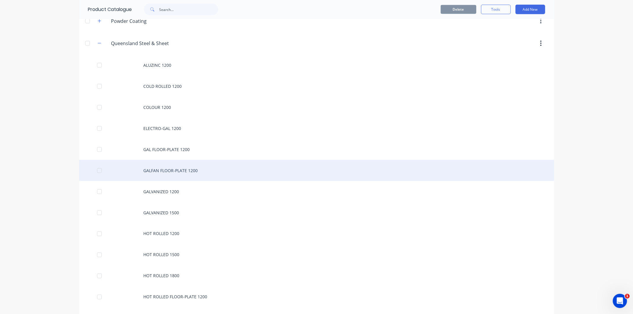
click at [157, 171] on div "GALFAN FLOOR-PLATE 1200" at bounding box center [316, 170] width 475 height 21
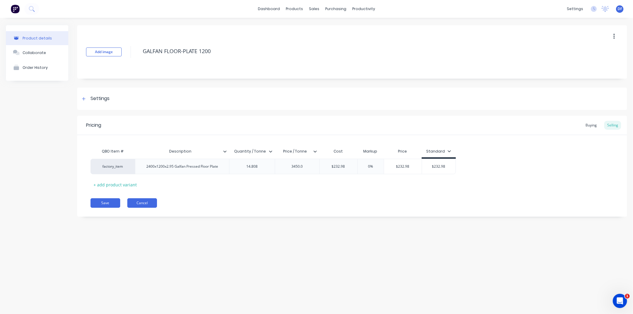
click at [146, 203] on button "Cancel" at bounding box center [142, 202] width 30 height 9
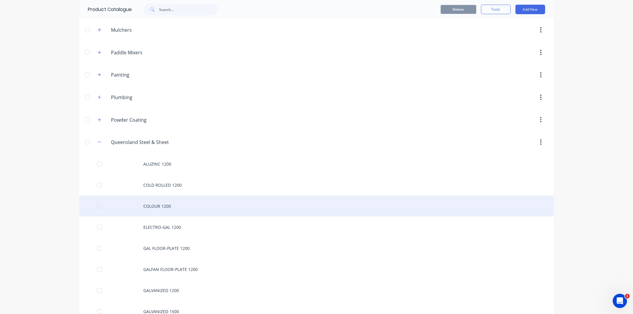
scroll to position [758, 0]
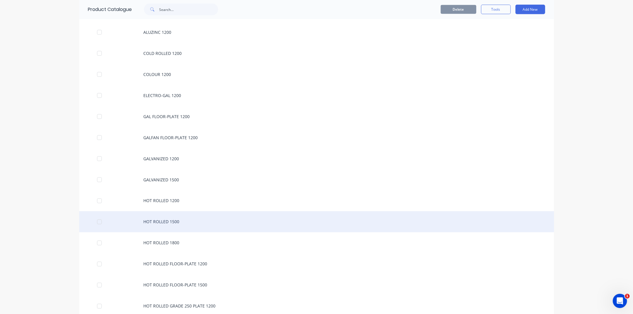
click at [159, 223] on div "HOT ROLLED 1500" at bounding box center [316, 221] width 475 height 21
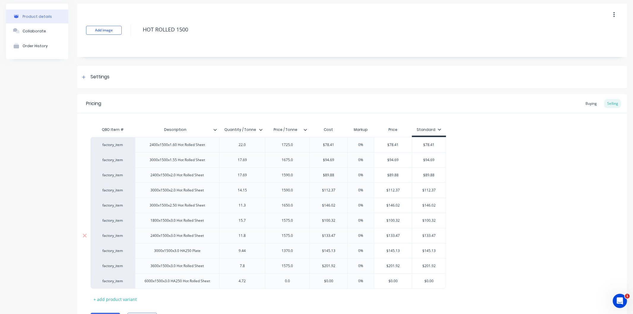
scroll to position [55, 0]
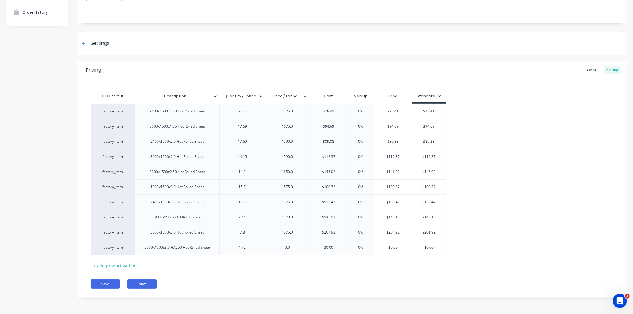
click at [144, 285] on button "Cancel" at bounding box center [142, 283] width 30 height 9
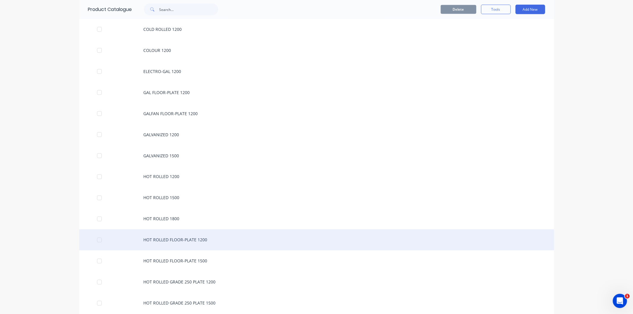
scroll to position [857, 0]
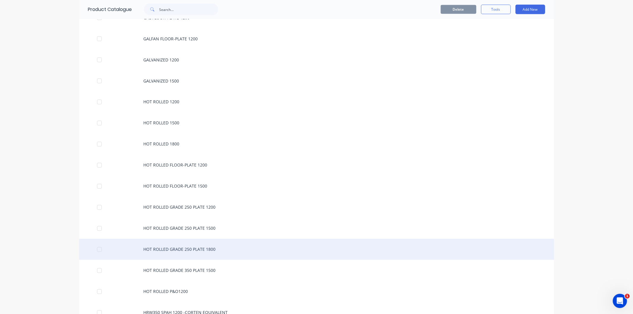
click at [174, 251] on div "HOT ROLLED GRADE 250 PLATE 1800" at bounding box center [316, 249] width 475 height 21
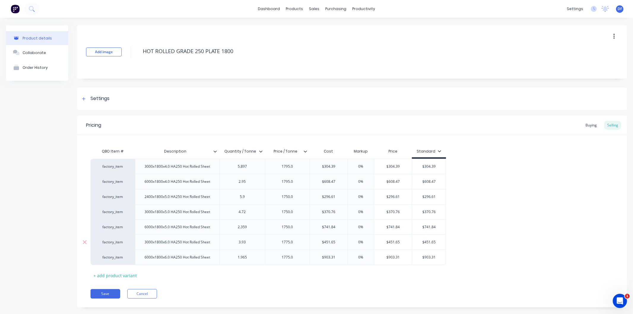
click at [173, 247] on div "3000x1800x6.0 HA250 Hot Rolled Sheet" at bounding box center [177, 241] width 84 height 15
click at [137, 287] on div "Pricing Buying Selling QBO Item # Description Quantity / Tonne Price / Tonne Co…" at bounding box center [352, 212] width 550 height 192
click at [139, 297] on button "Cancel" at bounding box center [142, 293] width 30 height 9
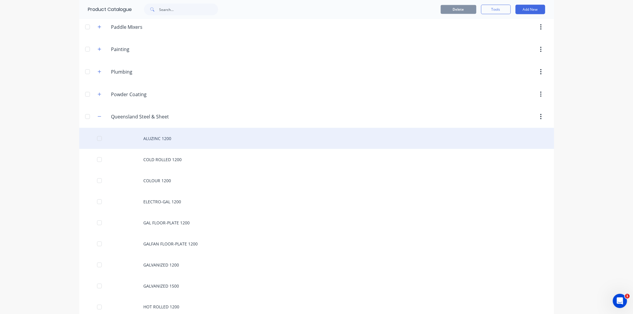
scroll to position [659, 0]
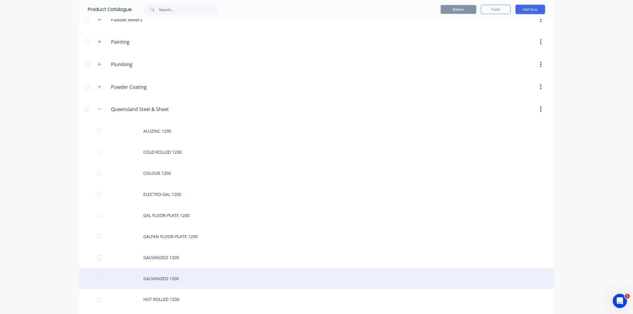
click at [153, 277] on div "GALVANIZED 1500" at bounding box center [316, 278] width 475 height 21
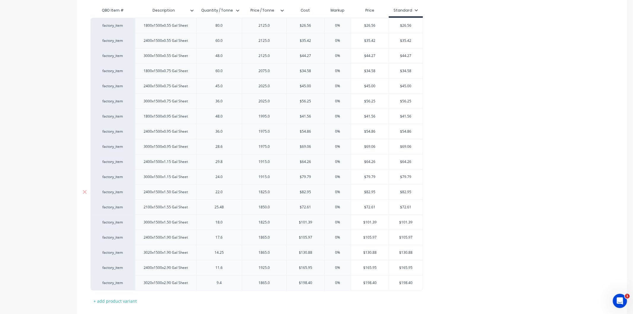
scroll to position [176, 0]
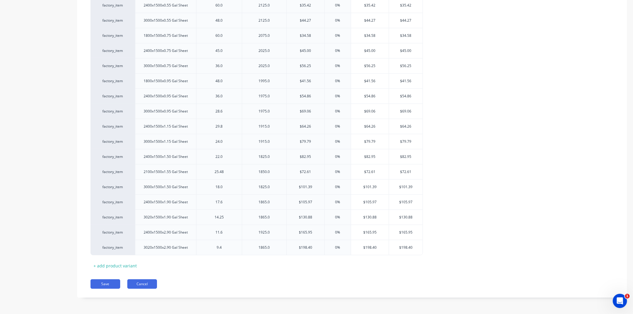
click at [141, 282] on button "Cancel" at bounding box center [142, 283] width 30 height 9
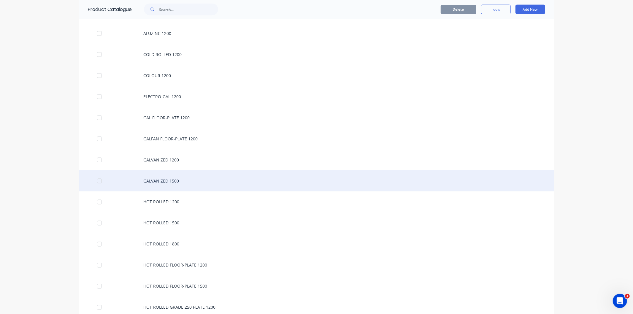
scroll to position [791, 0]
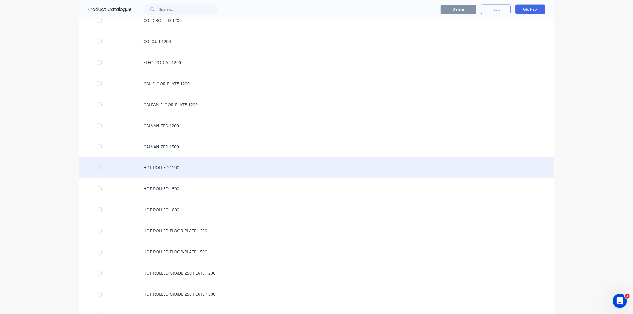
click at [157, 168] on div "HOT ROLLED 1200" at bounding box center [316, 167] width 475 height 21
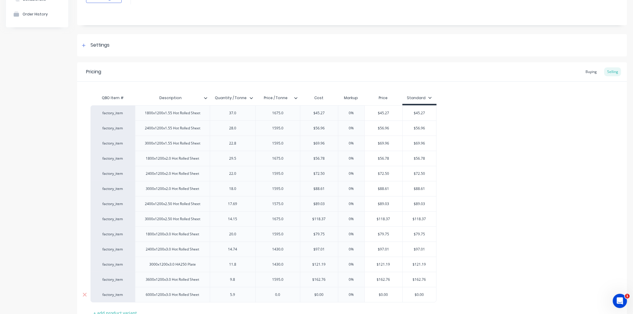
scroll to position [101, 0]
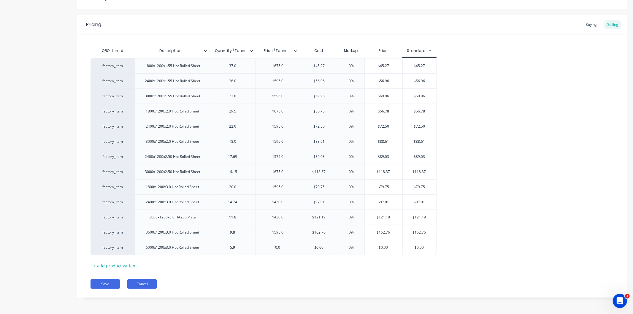
click at [138, 283] on button "Cancel" at bounding box center [142, 283] width 30 height 9
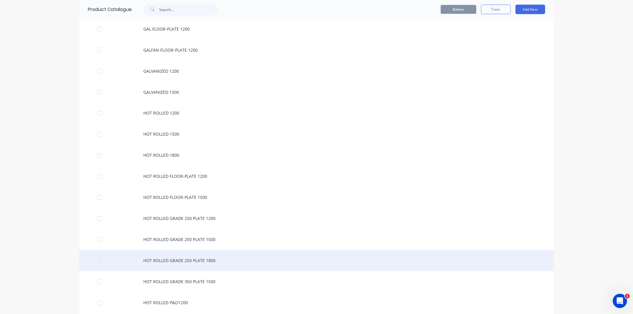
scroll to position [857, 0]
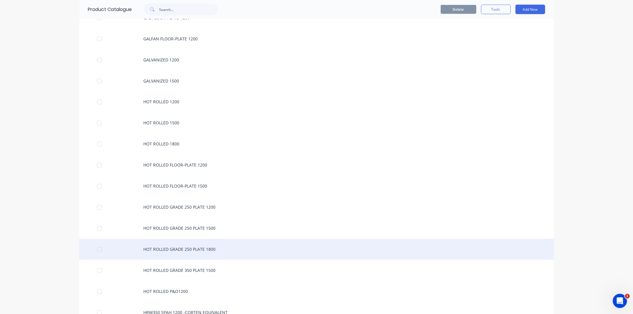
click at [182, 251] on div "HOT ROLLED GRADE 250 PLATE 1800" at bounding box center [316, 249] width 475 height 21
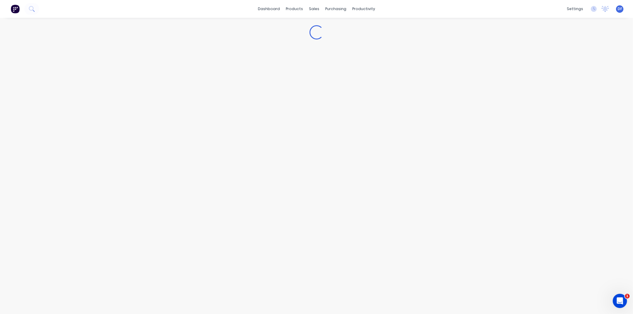
click at [182, 251] on div "Loading..." at bounding box center [316, 160] width 633 height 284
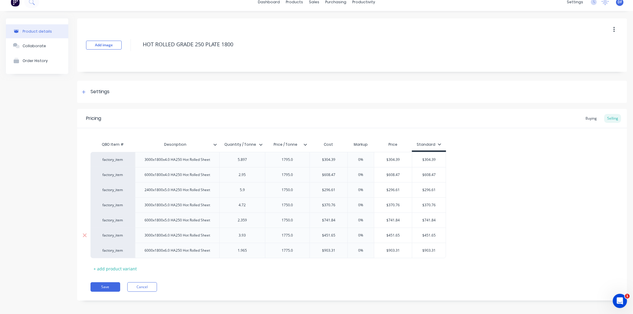
scroll to position [10, 0]
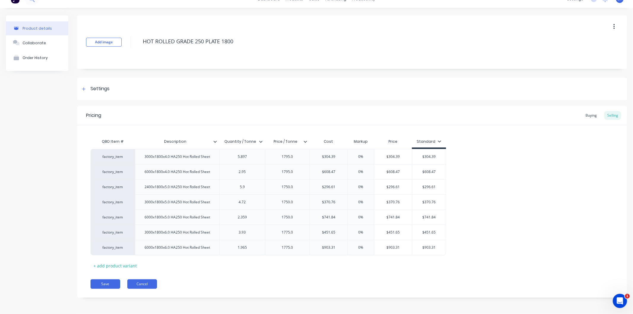
click at [138, 282] on button "Cancel" at bounding box center [142, 283] width 30 height 9
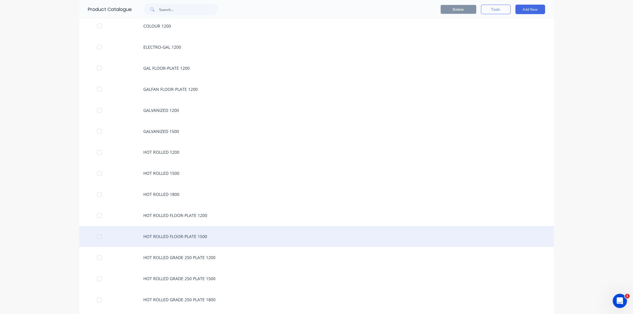
scroll to position [824, 0]
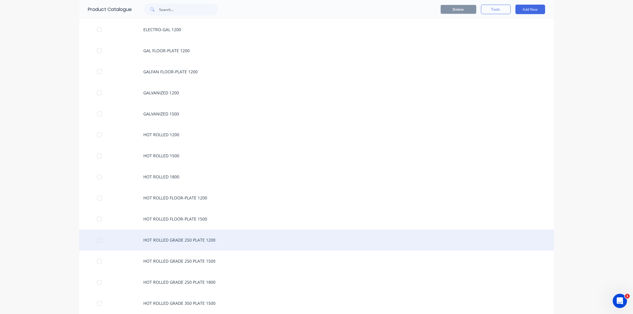
click at [178, 241] on div "HOT ROLLED GRADE 250 PLATE 1200" at bounding box center [316, 240] width 475 height 21
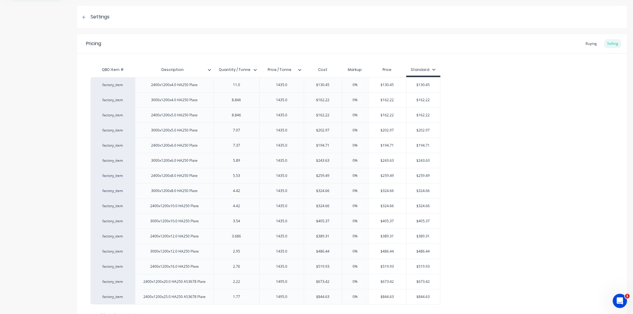
scroll to position [131, 0]
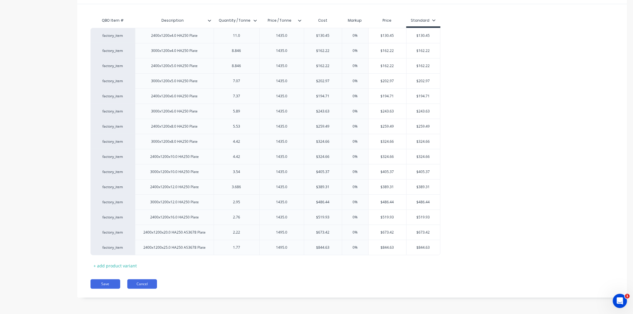
click at [139, 284] on button "Cancel" at bounding box center [142, 283] width 30 height 9
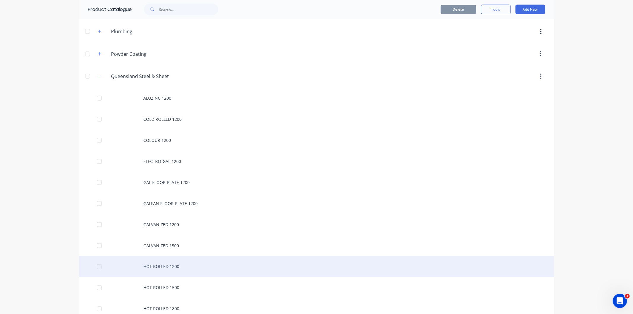
scroll to position [758, 0]
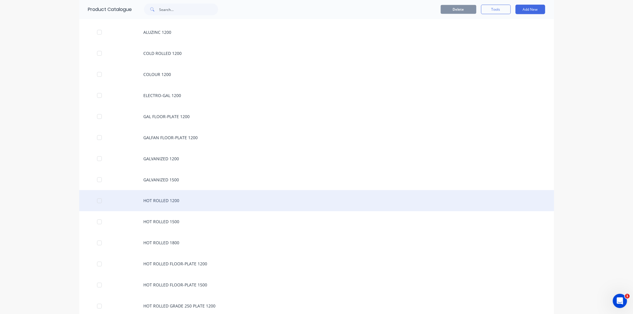
click at [158, 200] on div "HOT ROLLED 1200" at bounding box center [316, 200] width 475 height 21
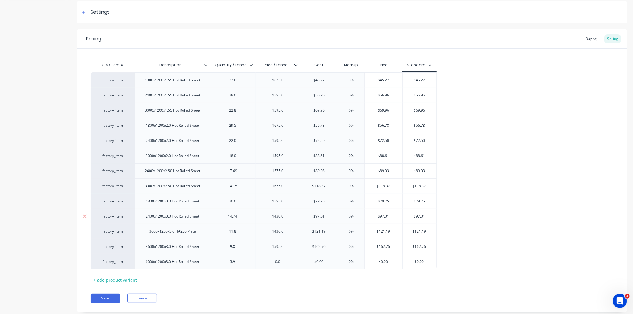
scroll to position [101, 0]
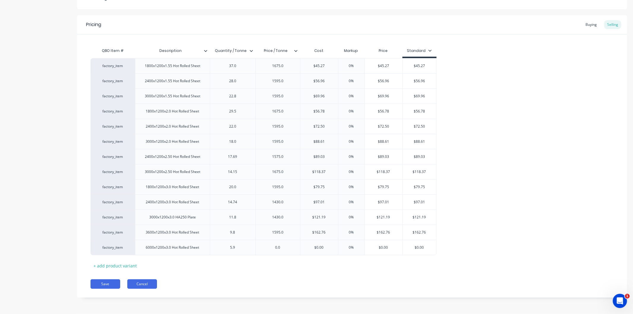
click at [141, 283] on button "Cancel" at bounding box center [142, 283] width 30 height 9
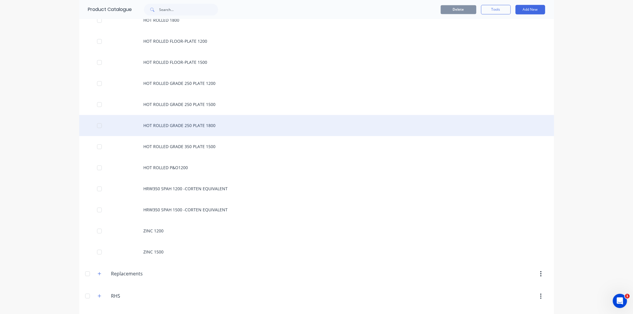
scroll to position [923, 0]
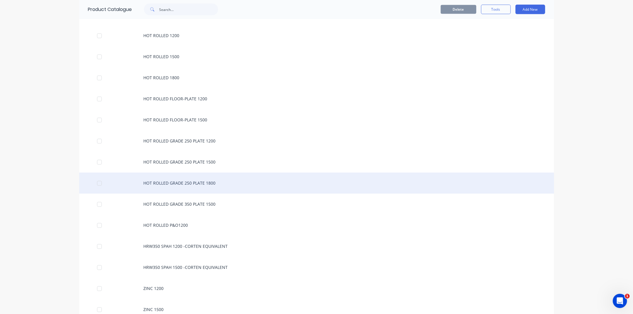
click at [155, 183] on div "HOT ROLLED GRADE 250 PLATE 1800" at bounding box center [316, 183] width 475 height 21
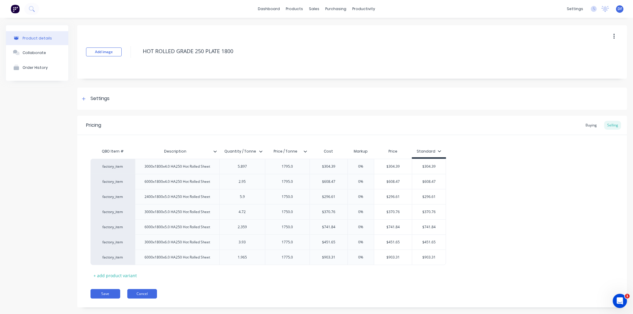
click at [136, 294] on button "Cancel" at bounding box center [142, 293] width 30 height 9
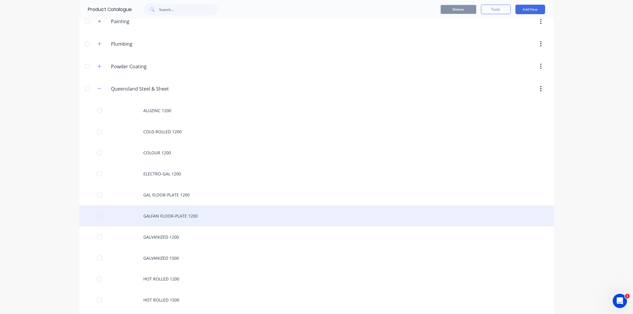
scroll to position [692, 0]
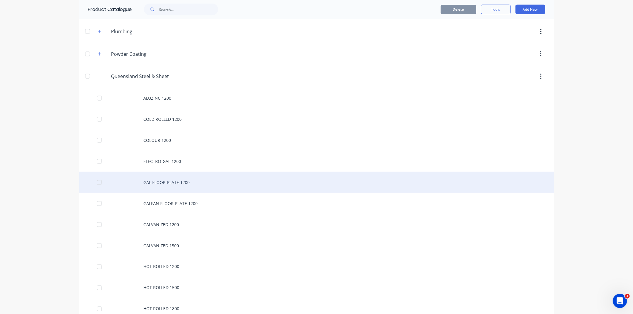
click at [171, 182] on div "GAL FLOOR-PLATE 1200" at bounding box center [316, 182] width 475 height 21
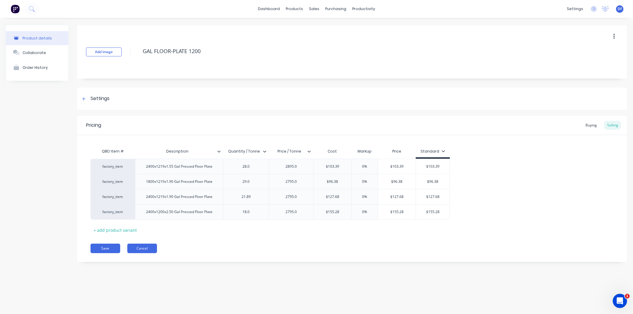
click at [140, 248] on button "Cancel" at bounding box center [142, 248] width 30 height 9
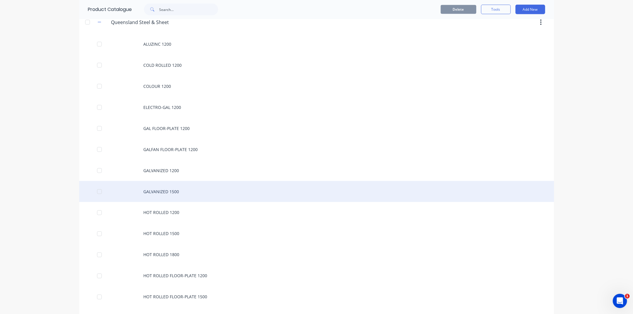
scroll to position [758, 0]
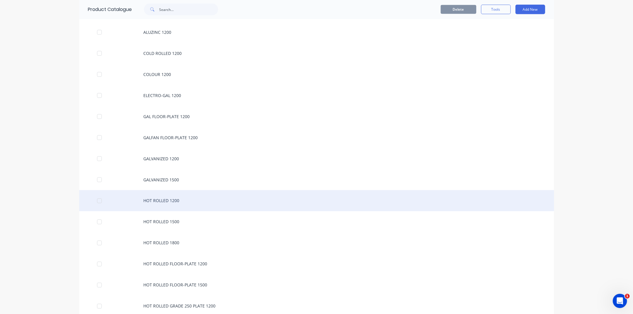
click at [159, 201] on div "HOT ROLLED 1200" at bounding box center [316, 200] width 475 height 21
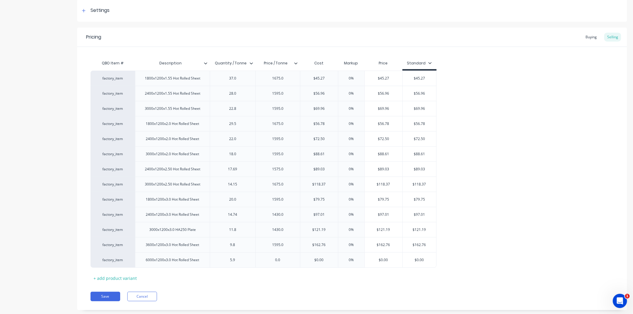
scroll to position [101, 0]
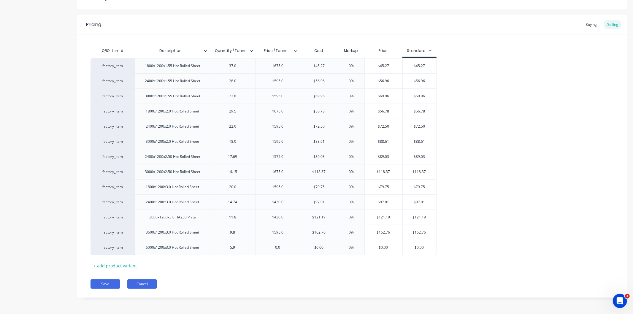
click at [144, 285] on button "Cancel" at bounding box center [142, 283] width 30 height 9
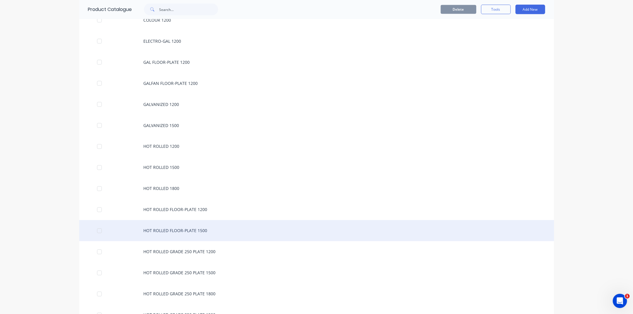
scroll to position [824, 0]
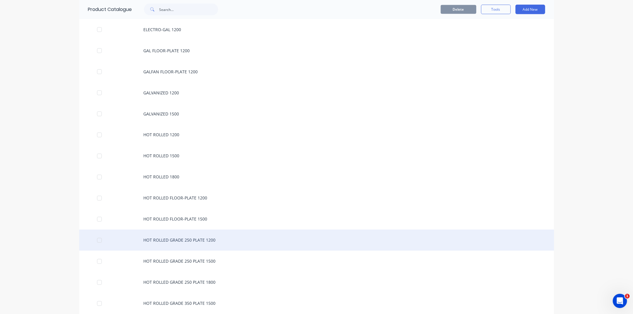
click at [181, 240] on div "HOT ROLLED GRADE 250 PLATE 1200" at bounding box center [316, 240] width 475 height 21
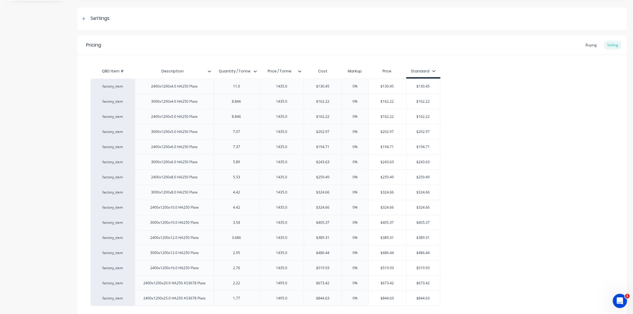
scroll to position [131, 0]
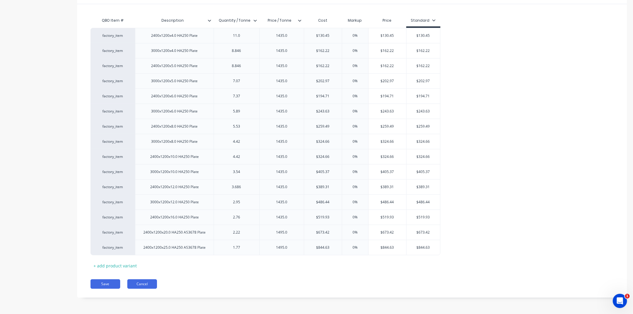
click at [143, 284] on button "Cancel" at bounding box center [142, 283] width 30 height 9
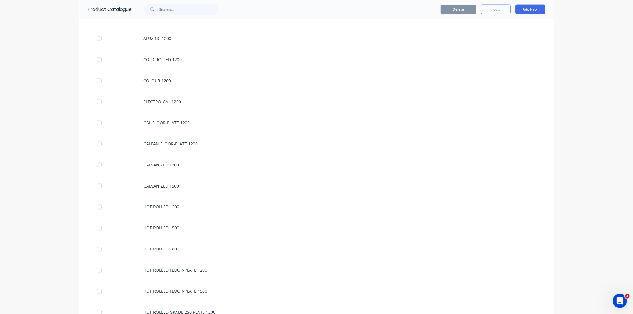
scroll to position [758, 0]
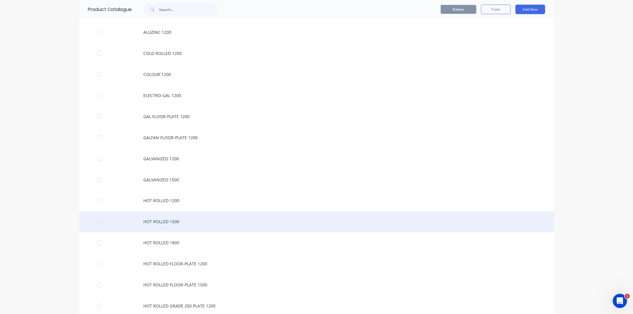
click at [164, 223] on div "HOT ROLLED 1500" at bounding box center [316, 221] width 475 height 21
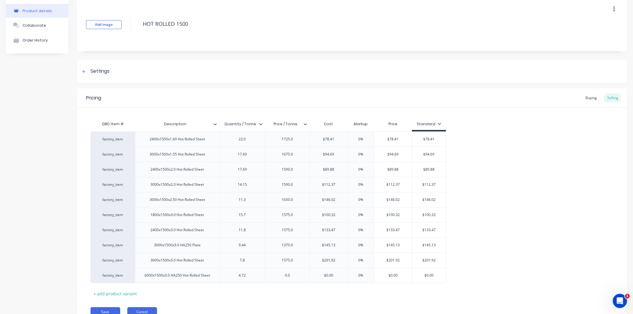
scroll to position [55, 0]
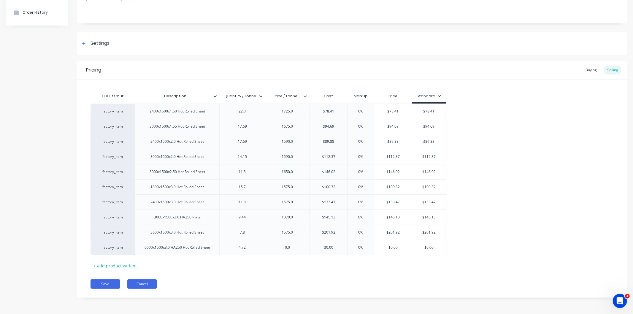
click at [146, 286] on button "Cancel" at bounding box center [142, 283] width 30 height 9
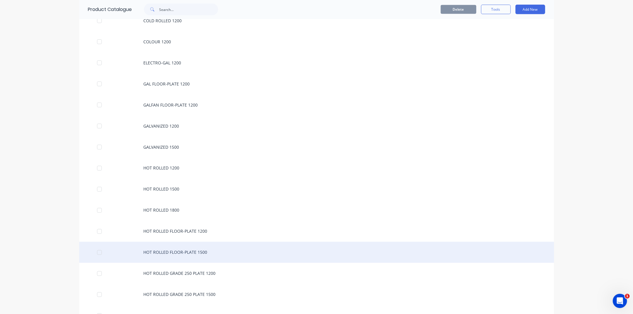
scroll to position [791, 0]
click at [160, 252] on div "HOT ROLLED FLOOR-PLATE 1500" at bounding box center [316, 251] width 475 height 21
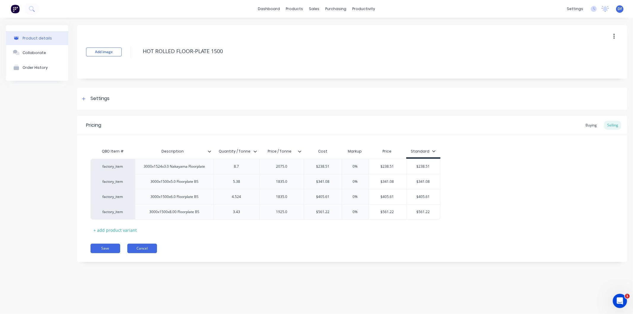
click at [142, 247] on button "Cancel" at bounding box center [142, 248] width 30 height 9
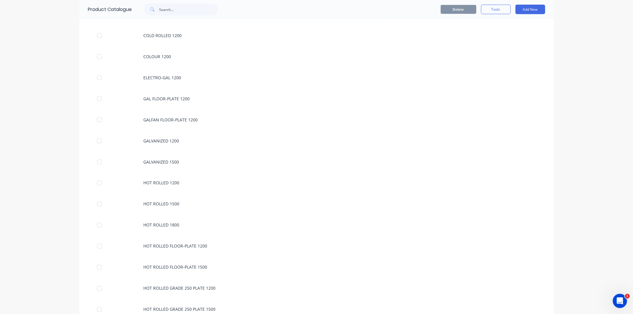
scroll to position [824, 0]
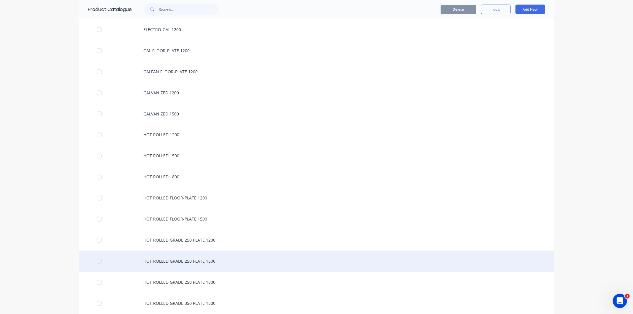
click at [169, 262] on div "HOT ROLLED GRADE 250 PLATE 1500" at bounding box center [316, 261] width 475 height 21
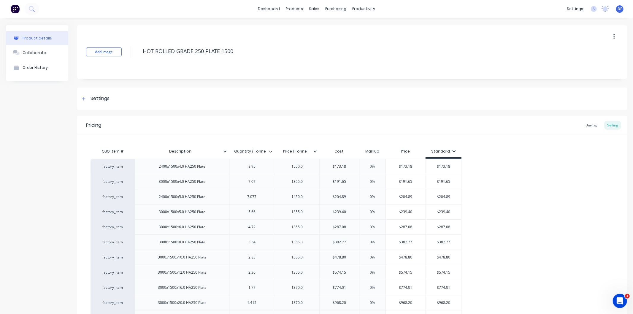
type textarea "x"
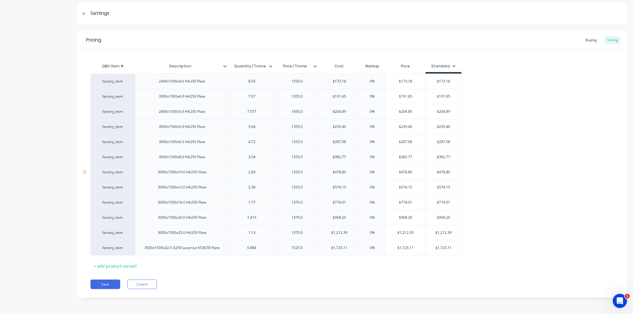
scroll to position [85, 0]
click at [146, 280] on button "Cancel" at bounding box center [142, 283] width 30 height 9
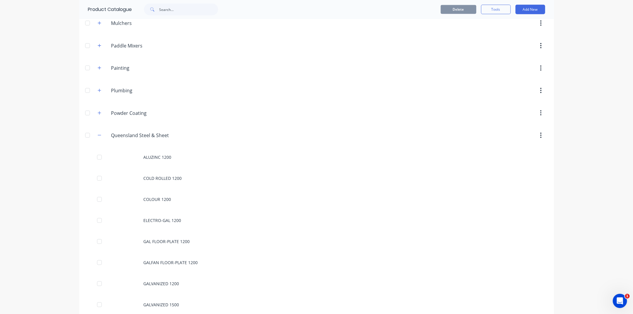
scroll to position [626, 0]
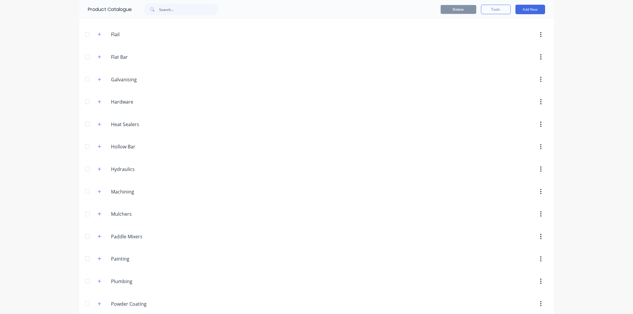
scroll to position [494, 0]
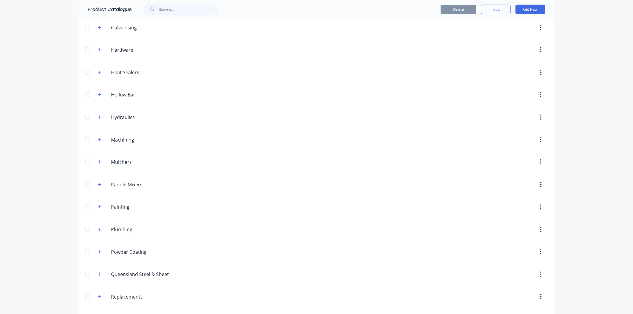
click at [527, 83] on header "Heat.Sealers Heat Sealers" at bounding box center [316, 72] width 475 height 23
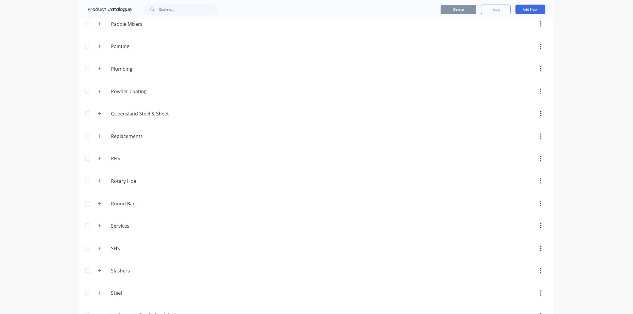
scroll to position [635, 0]
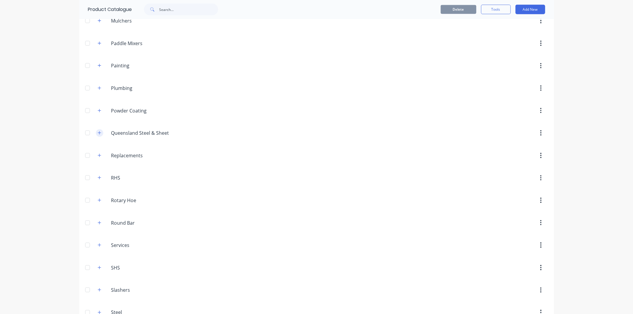
click at [98, 135] on icon "button" at bounding box center [99, 132] width 3 height 3
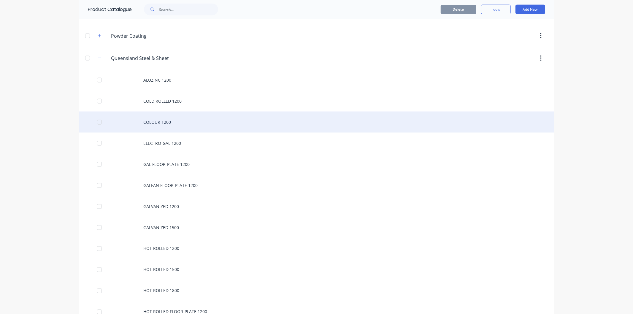
scroll to position [701, 0]
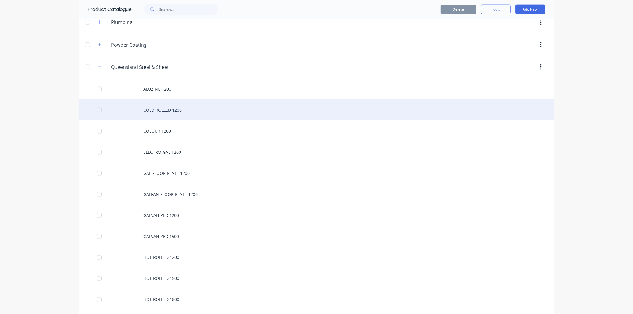
click at [171, 110] on div "COLD ROLLED 1200" at bounding box center [316, 109] width 475 height 21
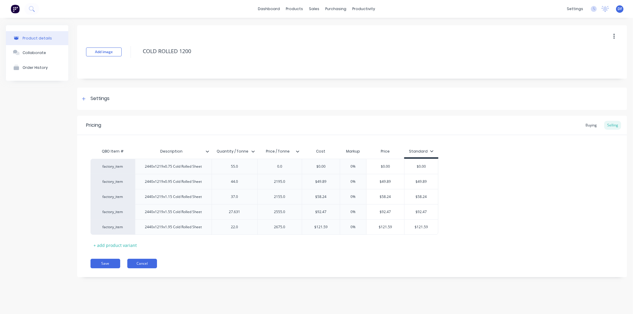
click at [144, 264] on button "Cancel" at bounding box center [142, 263] width 30 height 9
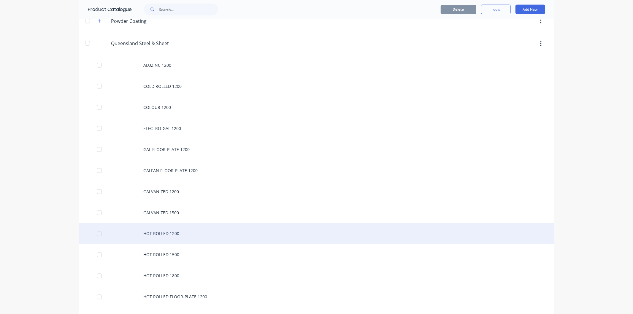
scroll to position [758, 0]
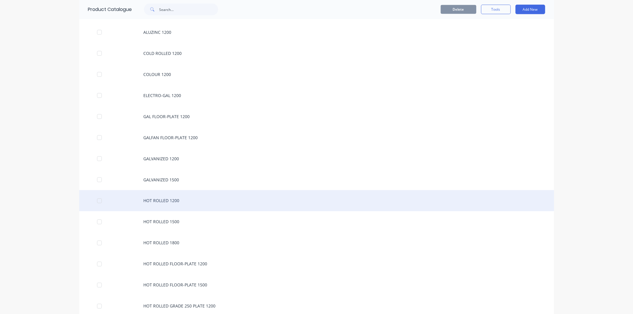
click at [165, 200] on div "HOT ROLLED 1200" at bounding box center [316, 200] width 475 height 21
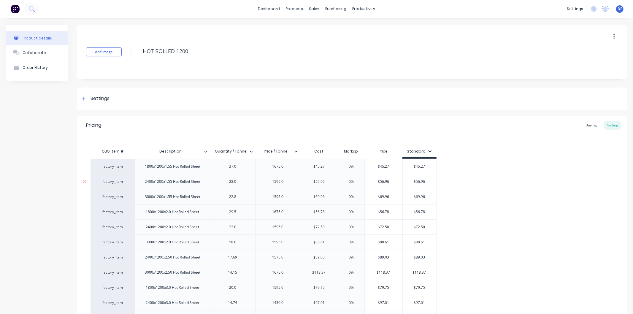
type textarea "x"
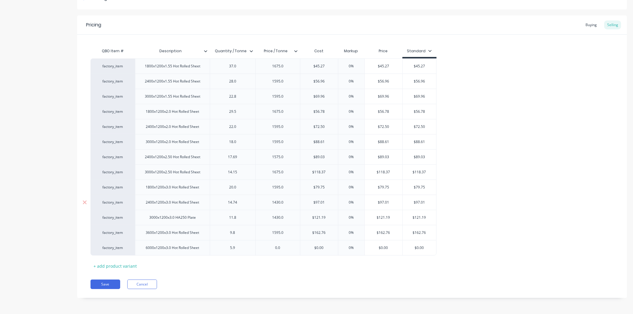
scroll to position [101, 0]
click at [141, 282] on button "Cancel" at bounding box center [142, 283] width 30 height 9
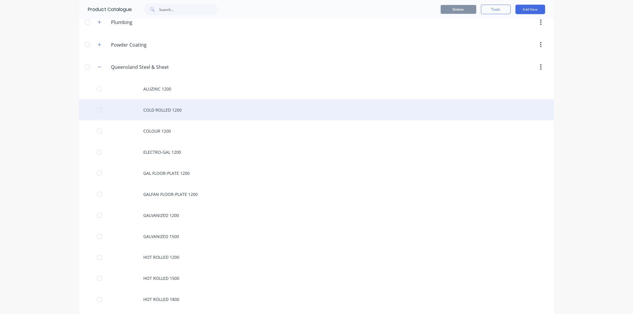
scroll to position [626, 0]
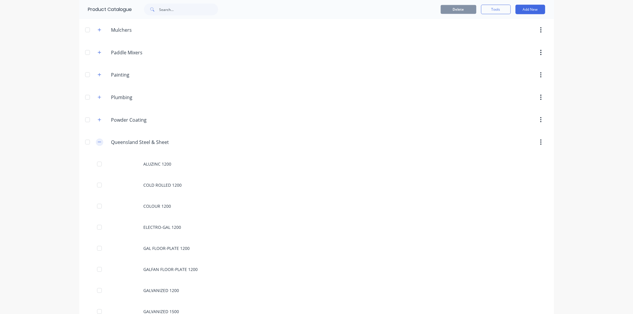
click at [98, 143] on icon "button" at bounding box center [100, 142] width 4 height 4
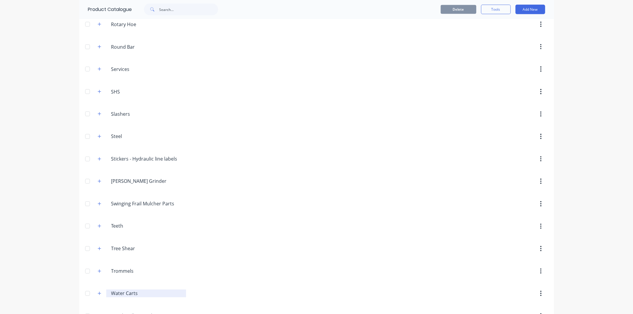
scroll to position [767, 0]
